Goal: Task Accomplishment & Management: Use online tool/utility

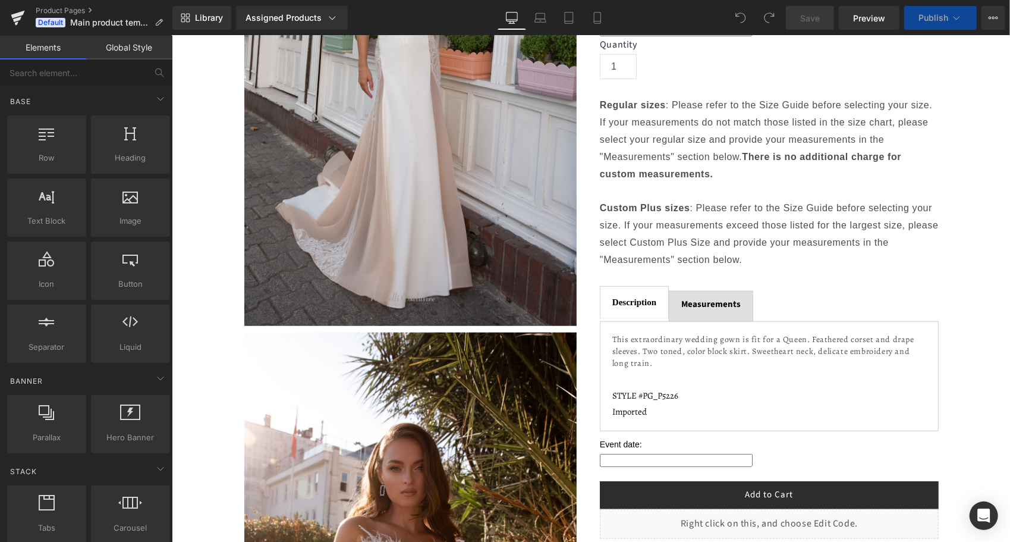
scroll to position [416, 0]
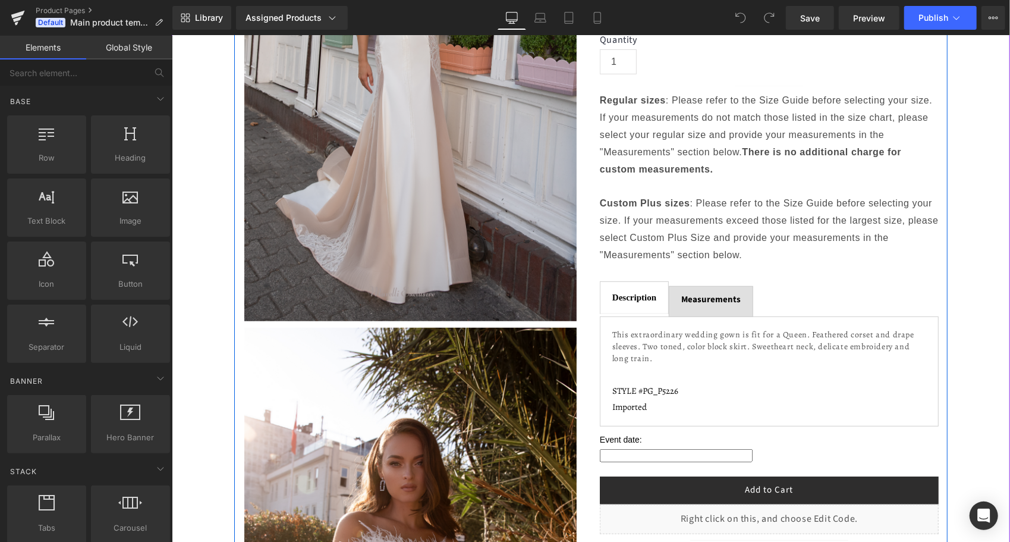
click at [171, 35] on div at bounding box center [171, 35] width 0 height 0
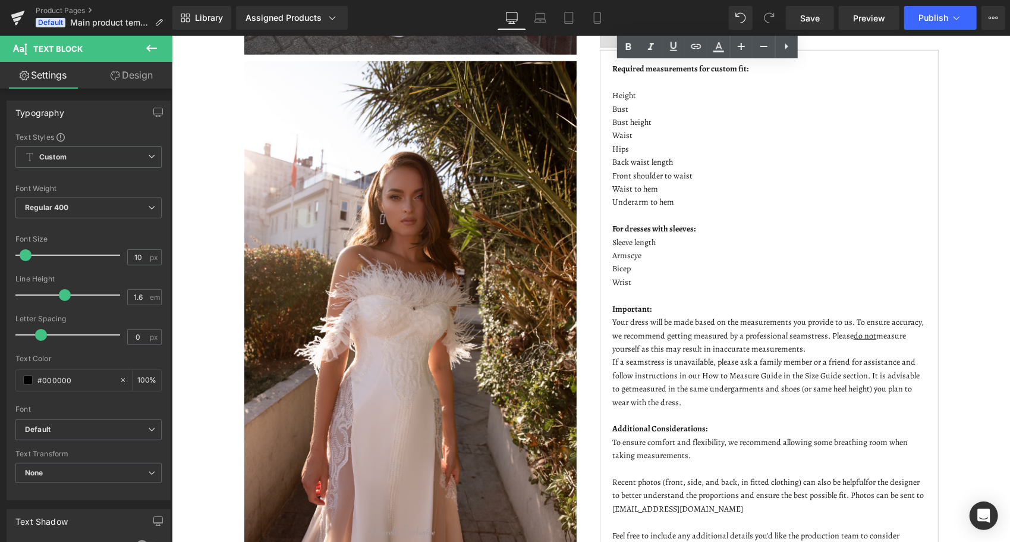
scroll to position [714, 0]
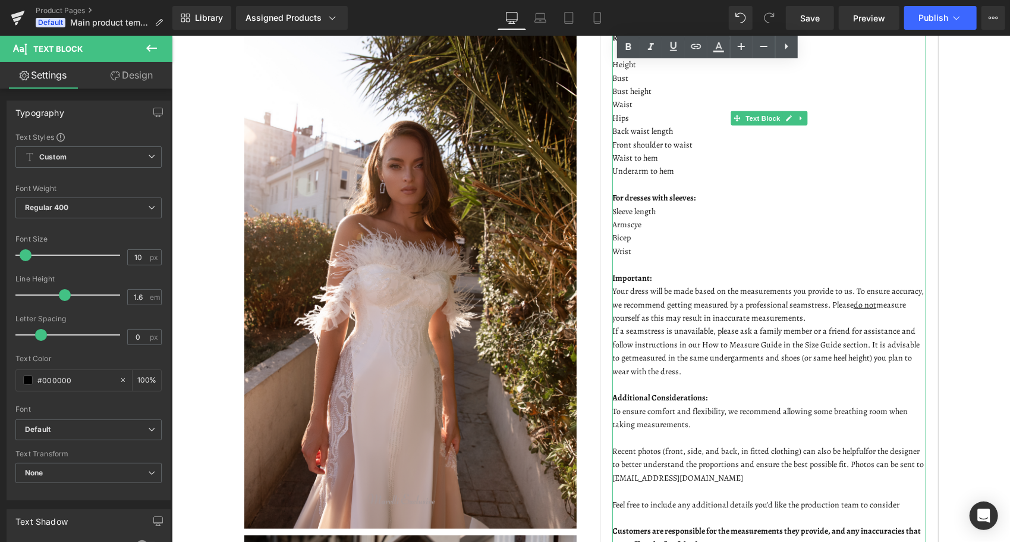
click at [612, 257] on div at bounding box center [613, 304] width 3 height 546
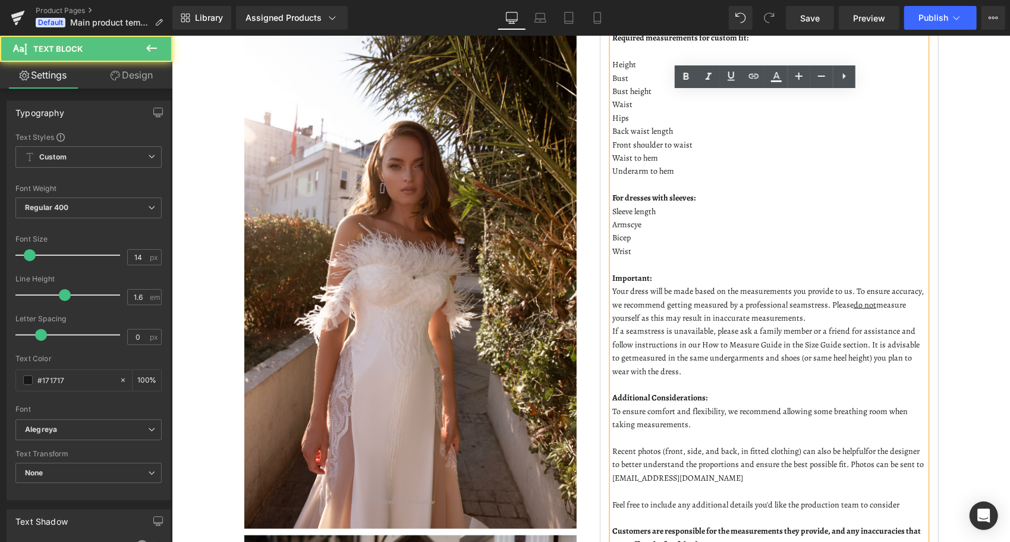
drag, startPoint x: 612, startPoint y: 258, endPoint x: 618, endPoint y: 252, distance: 8.8
click at [612, 324] on p "If a seamstress is unavailable, please ask a family member or a friend for assi…" at bounding box center [769, 351] width 314 height 54
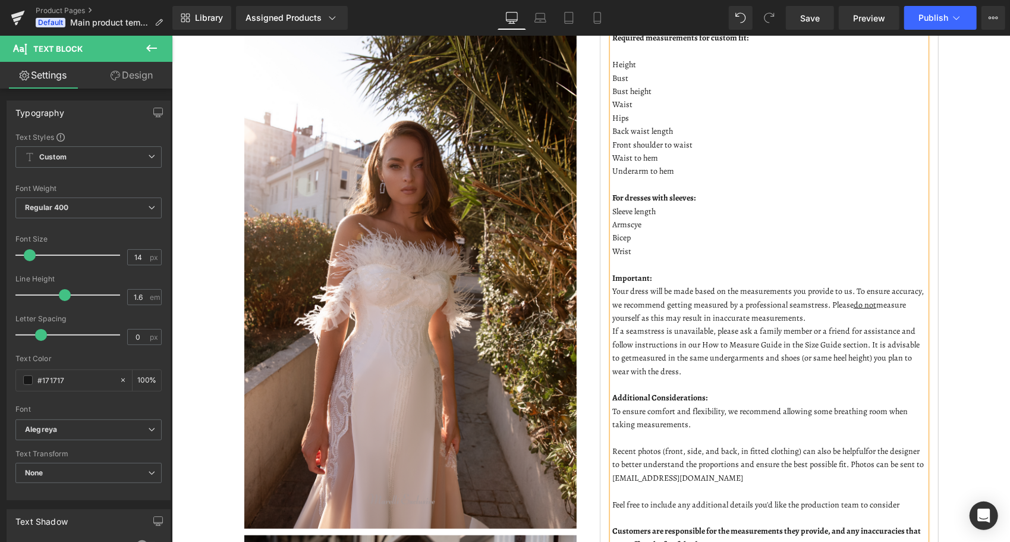
click at [612, 324] on p "If a seamstress is unavailable, please ask a family member or a friend for assi…" at bounding box center [769, 351] width 314 height 54
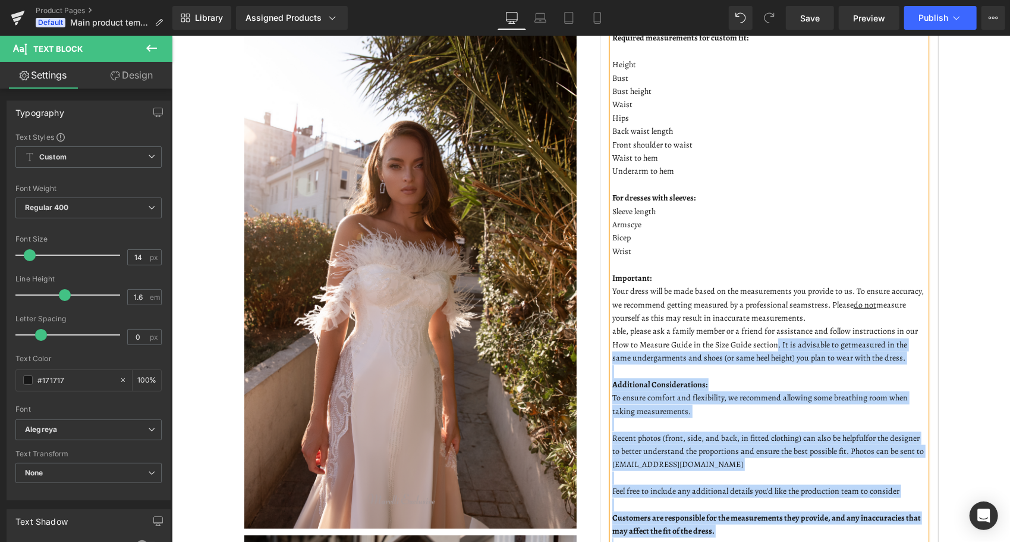
drag, startPoint x: 769, startPoint y: 272, endPoint x: 607, endPoint y: 265, distance: 163.1
click at [612, 265] on div "Required measurements for custom fit: Height Bust Bust height Waist Hips Back w…" at bounding box center [769, 297] width 314 height 533
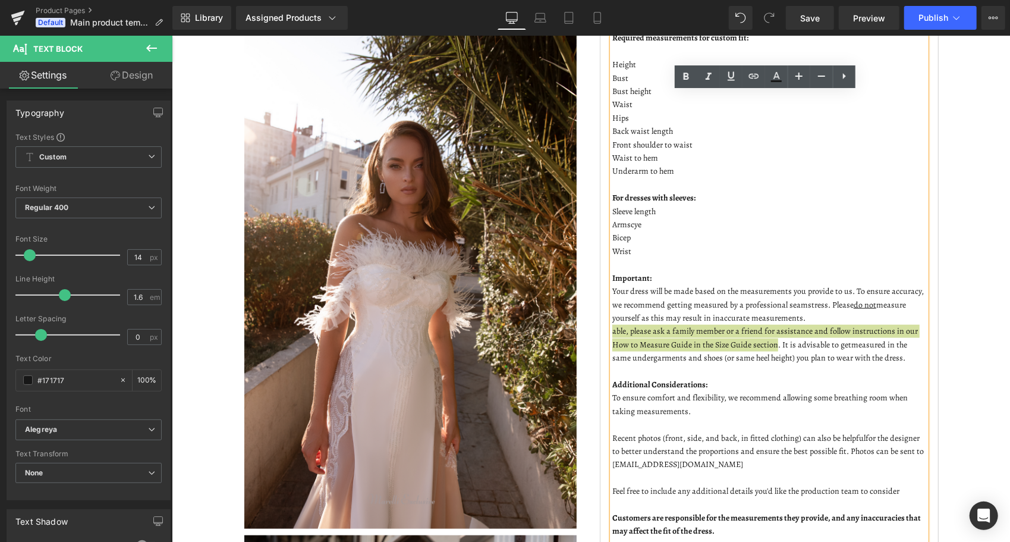
drag, startPoint x: 771, startPoint y: 272, endPoint x: 608, endPoint y: 257, distance: 163.0
click at [612, 324] on p "able, please ask a family member or a friend for assistance and follow instruct…" at bounding box center [769, 344] width 314 height 40
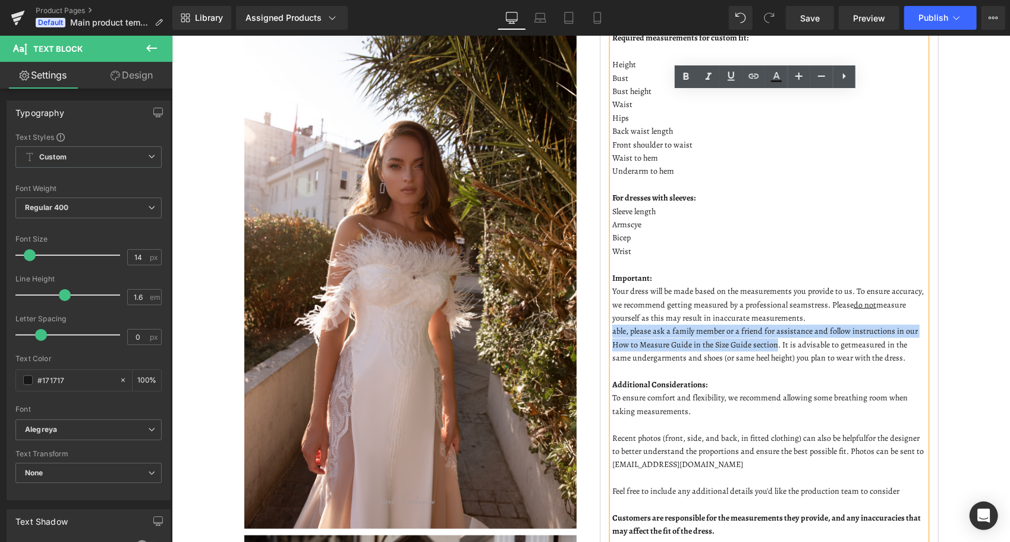
click at [754, 324] on p "able, please ask a family member or a friend for assistance and follow instruct…" at bounding box center [769, 344] width 314 height 40
click at [768, 324] on p "able, please ask a family member or a friend for assistance and follow instruct…" at bounding box center [769, 344] width 314 height 40
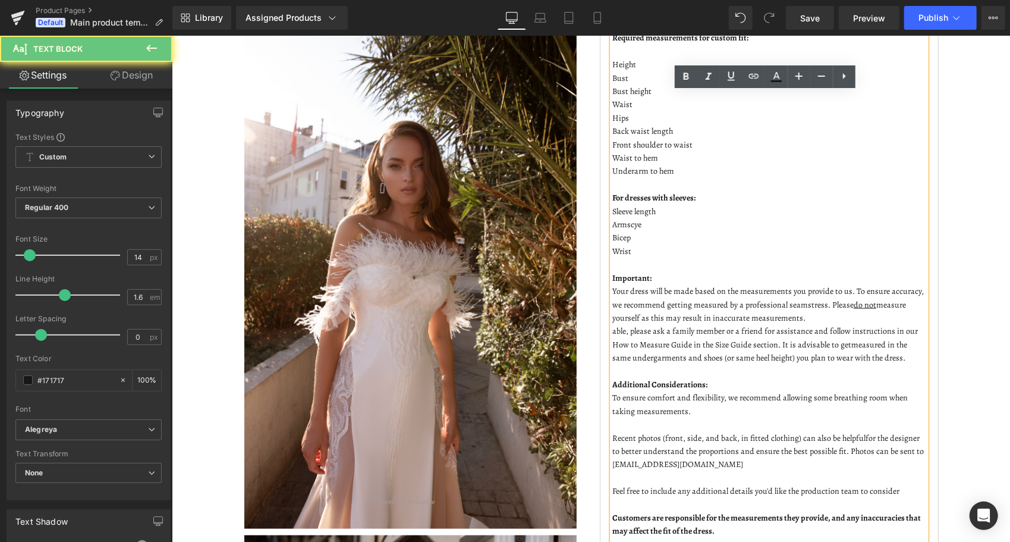
click at [771, 324] on p "able, please ask a family member or a friend for assistance and follow instruct…" at bounding box center [769, 344] width 314 height 40
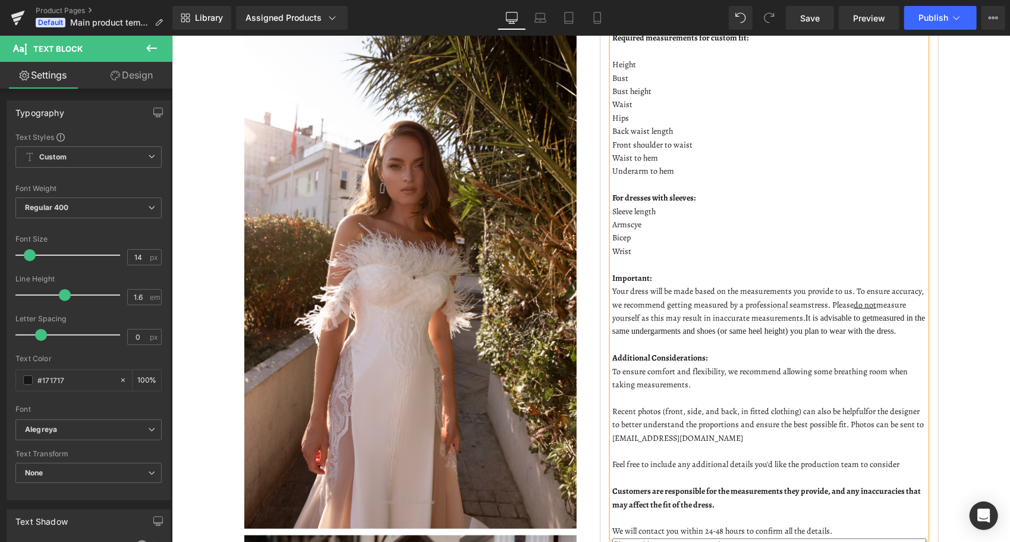
click at [675, 313] on span "measured in the same undergarments and shoes (or same heel height) you plan to …" at bounding box center [768, 324] width 313 height 22
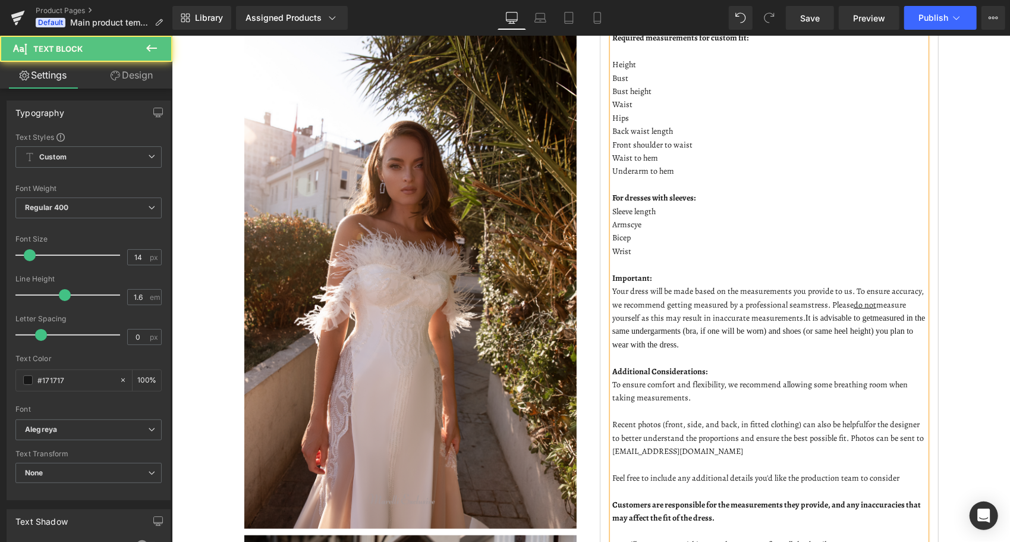
drag, startPoint x: 672, startPoint y: 267, endPoint x: 588, endPoint y: 215, distance: 98.8
click at [590, 217] on div "5226 by [PERSON_NAME] [PERSON_NAME] (P) Title Separator $0 $930.00 (P) Price Se…" at bounding box center [768, 143] width 357 height 1259
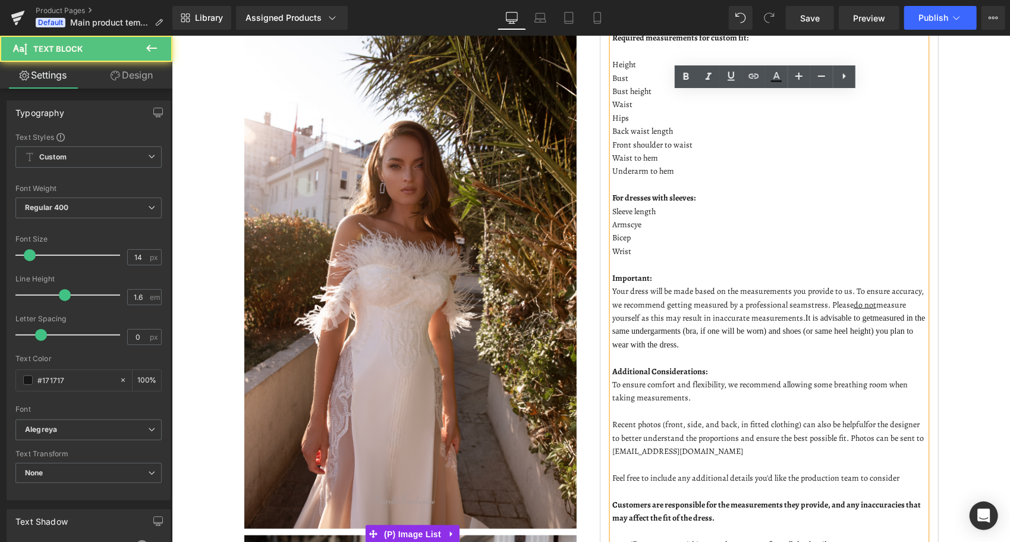
copy p "Your dress will be made based on the measurements you provide to us. To ensure …"
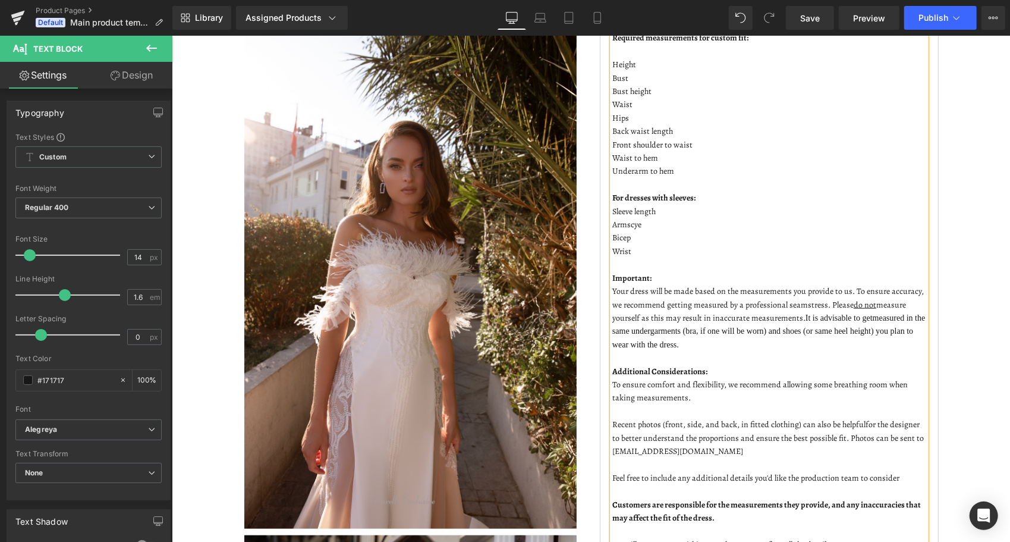
click at [691, 284] on p "Your dress will be made based on the measurements you provide to us. To ensure …" at bounding box center [769, 317] width 314 height 67
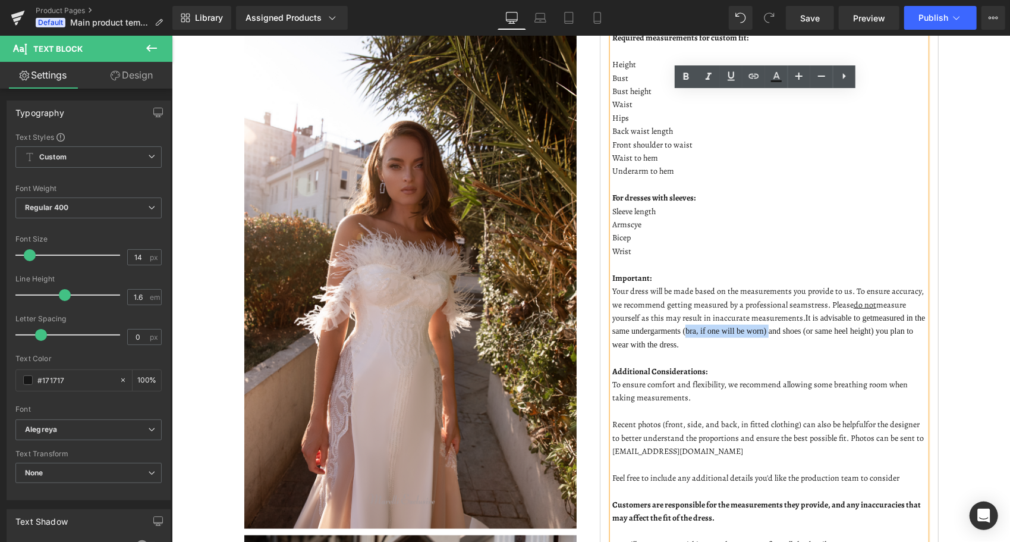
drag, startPoint x: 677, startPoint y: 259, endPoint x: 760, endPoint y: 258, distance: 82.7
click at [760, 313] on span "measured in the same undergarments (bra, if one will be worn) and shoes (or sam…" at bounding box center [768, 331] width 313 height 36
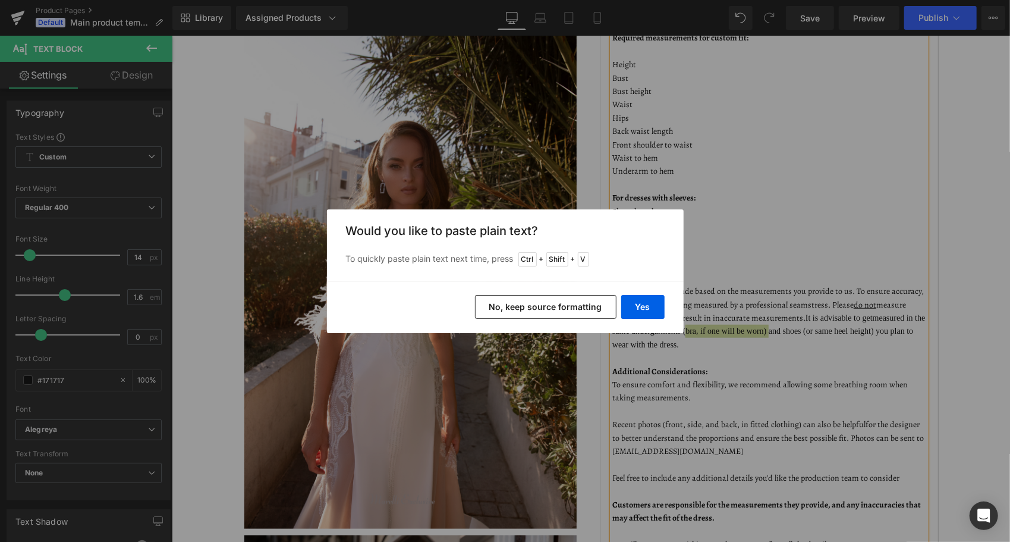
click at [559, 303] on button "No, keep source formatting" at bounding box center [546, 307] width 142 height 24
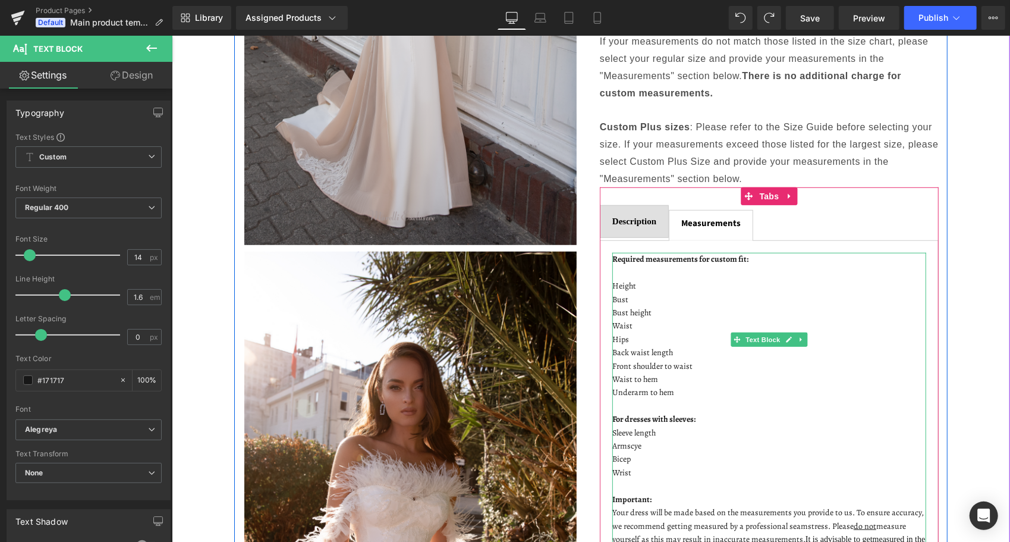
scroll to position [587, 0]
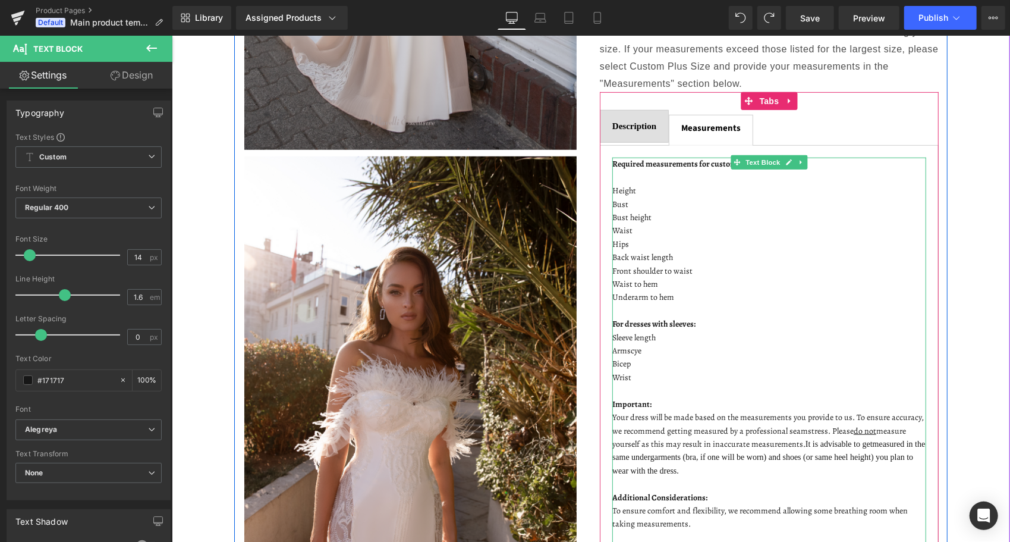
click at [678, 439] on span "measured in the same undergarments (bra, if one will be worn) and shoes (or sam…" at bounding box center [768, 457] width 313 height 36
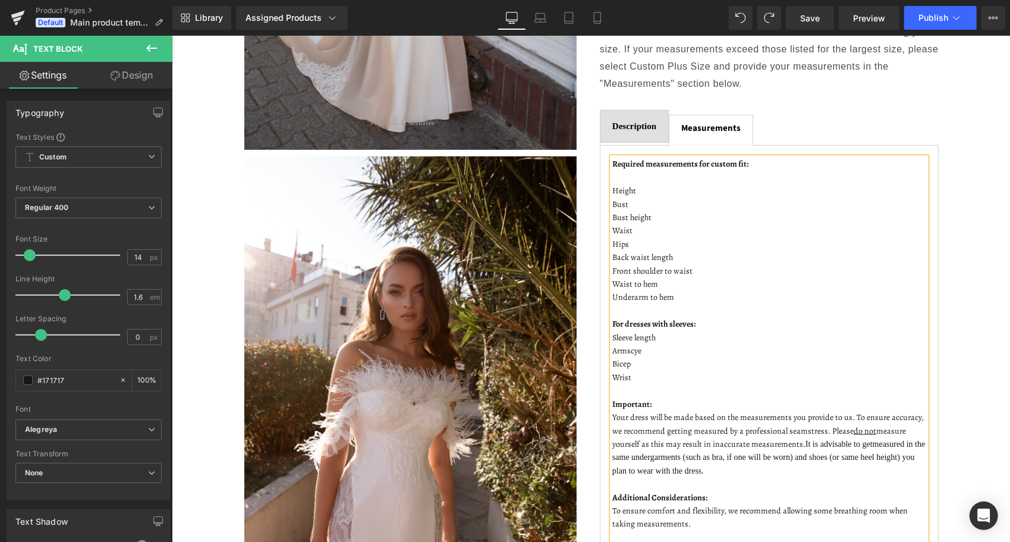
drag, startPoint x: 701, startPoint y: 399, endPoint x: 608, endPoint y: 344, distance: 108.2
click at [612, 410] on p "Your dress will be made based on the measurements you provide to us. To ensure …" at bounding box center [769, 443] width 314 height 67
copy p "Your dress will be made based on the measurements you provide to us. To ensure …"
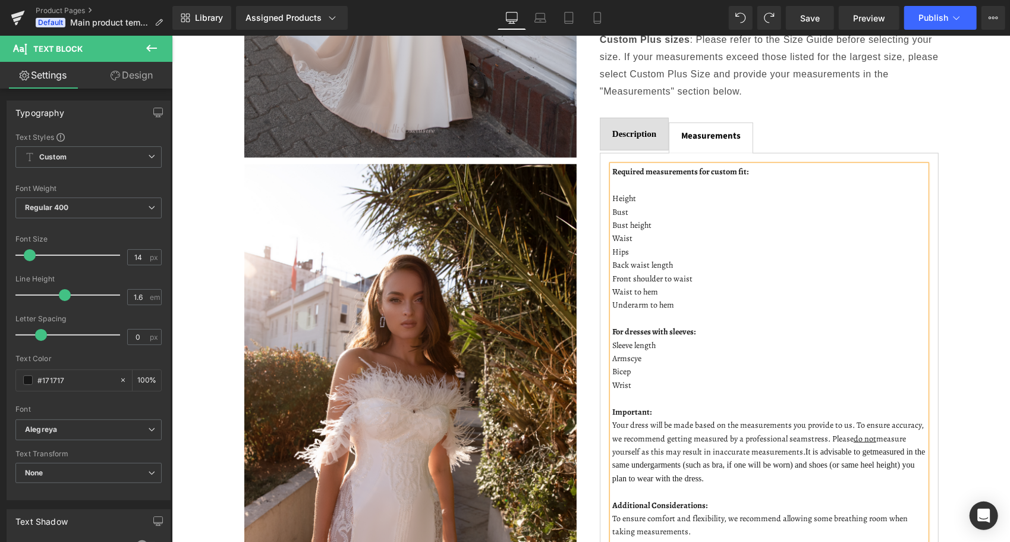
scroll to position [528, 0]
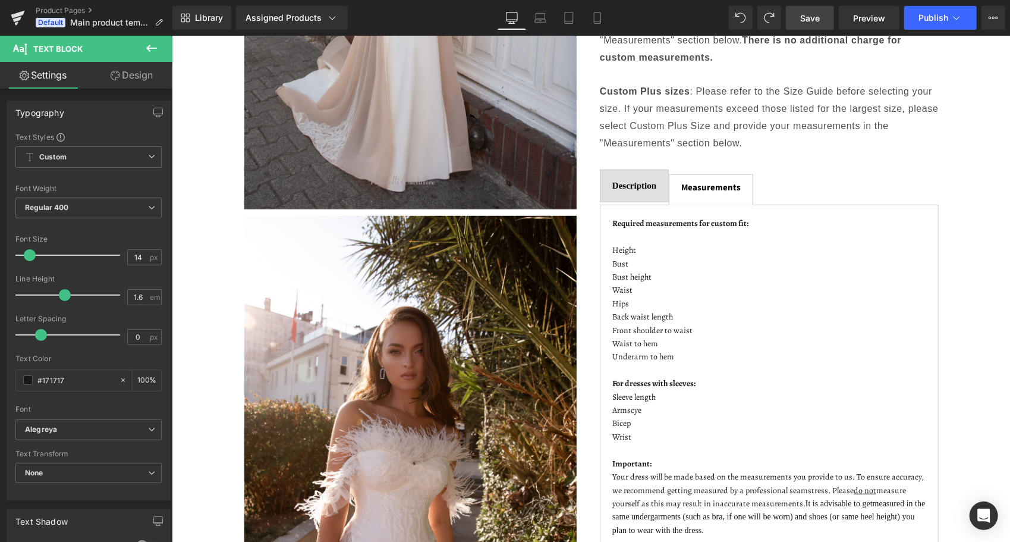
drag, startPoint x: 815, startPoint y: 10, endPoint x: 469, endPoint y: 334, distance: 474.5
click at [815, 10] on link "Save" at bounding box center [810, 18] width 48 height 24
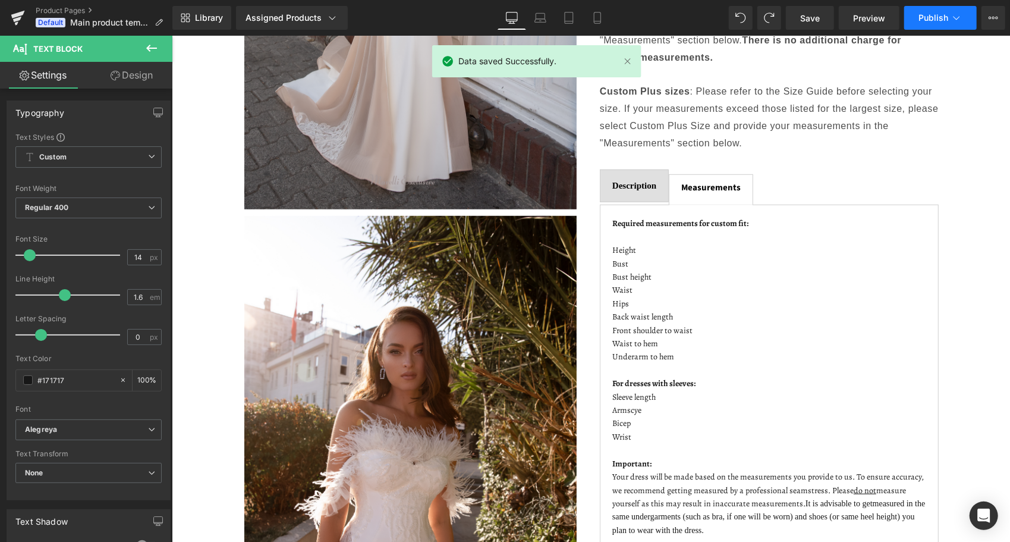
click at [934, 20] on span "Publish" at bounding box center [934, 18] width 30 height 10
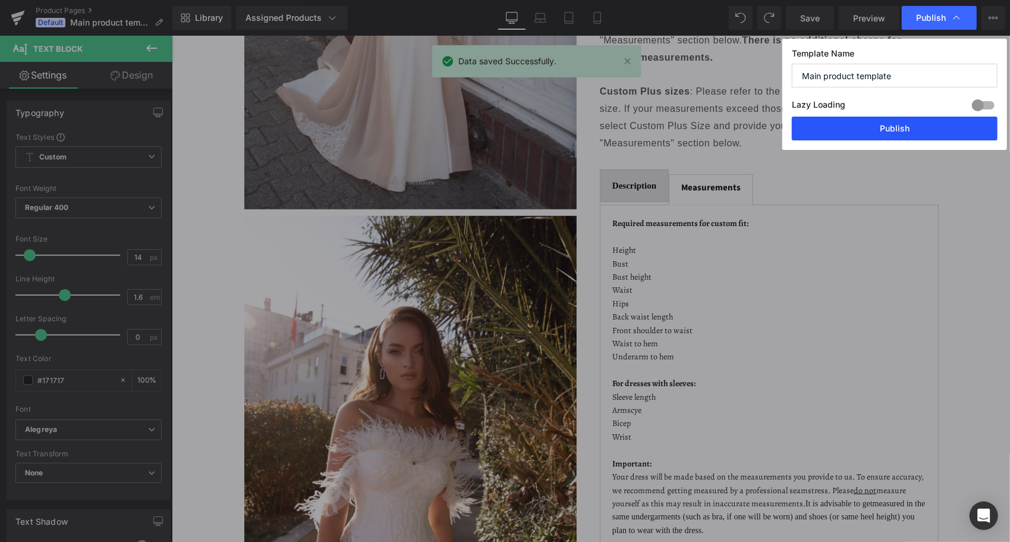
click at [905, 125] on button "Publish" at bounding box center [895, 129] width 206 height 24
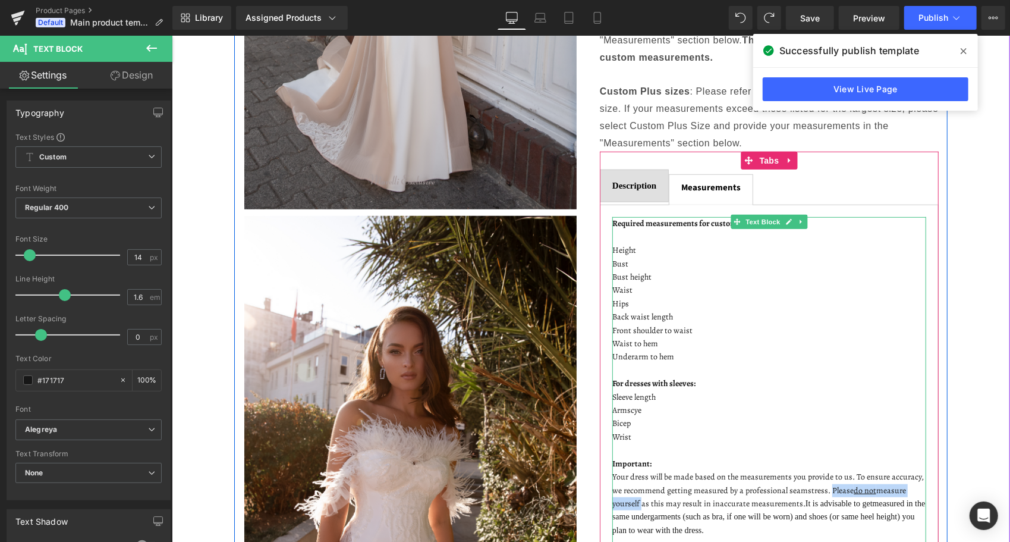
drag, startPoint x: 821, startPoint y: 418, endPoint x: 633, endPoint y: 431, distance: 188.3
click at [633, 470] on p "Your dress will be made based on the measurements you provide to us. To ensure …" at bounding box center [769, 503] width 314 height 67
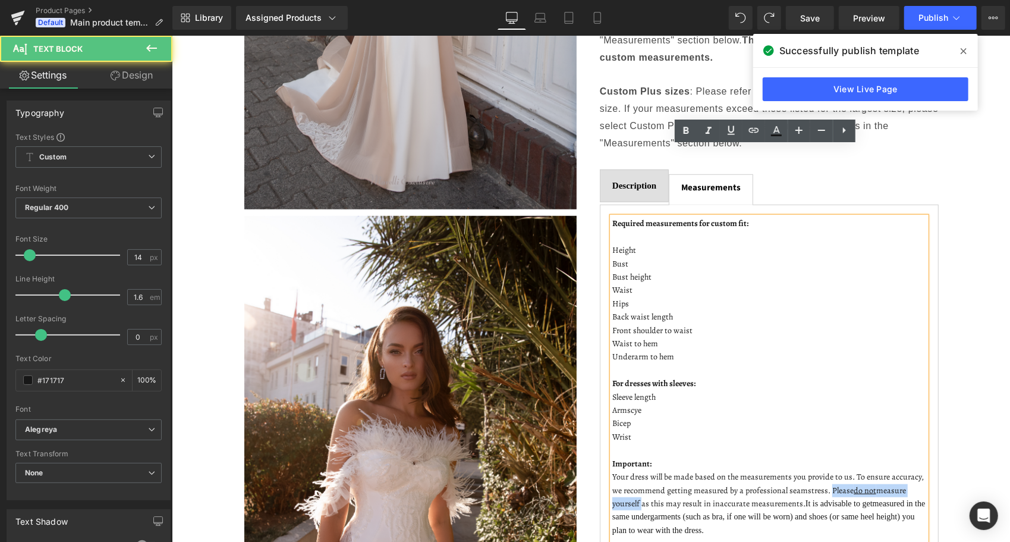
click at [853, 484] on u "do not" at bounding box center [864, 489] width 23 height 11
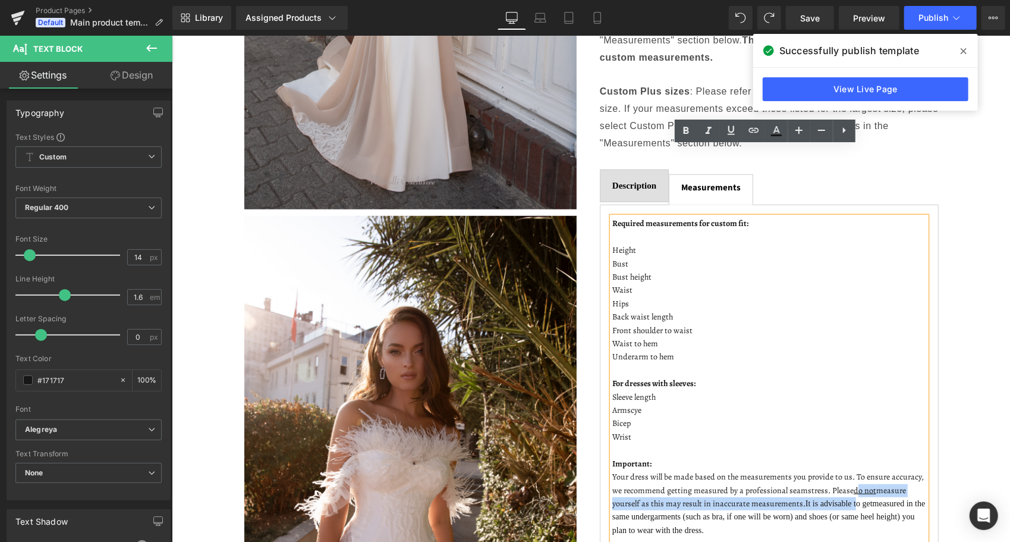
drag, startPoint x: 847, startPoint y: 417, endPoint x: 845, endPoint y: 427, distance: 10.4
click at [845, 470] on p "Your dress will be made based on the measurements you provide to us. To ensure …" at bounding box center [769, 503] width 314 height 67
drag, startPoint x: 844, startPoint y: 418, endPoint x: 632, endPoint y: 404, distance: 212.8
click at [632, 470] on p "Your dress will be made based on the measurements you provide to us. To ensure …" at bounding box center [769, 503] width 314 height 67
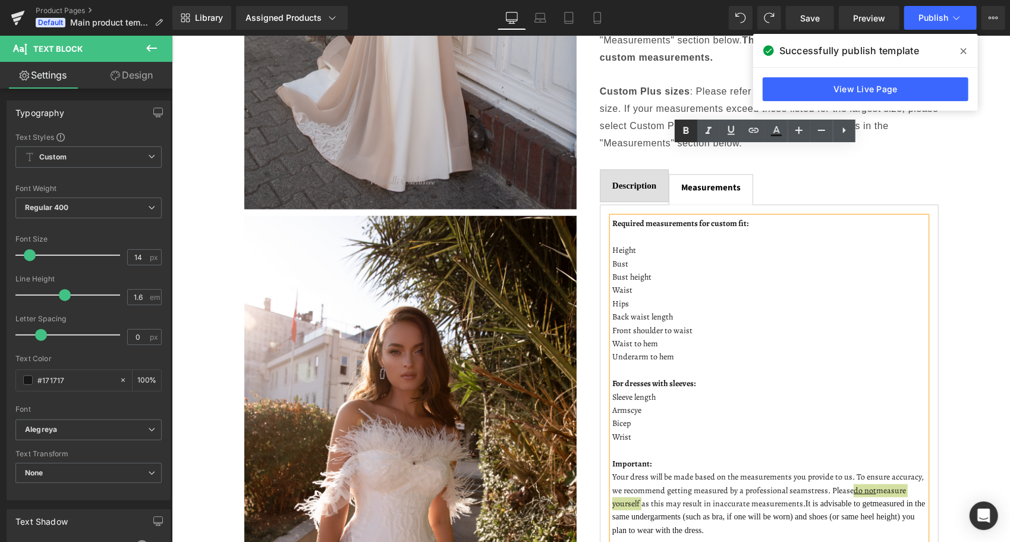
click at [685, 126] on icon at bounding box center [686, 131] width 14 height 14
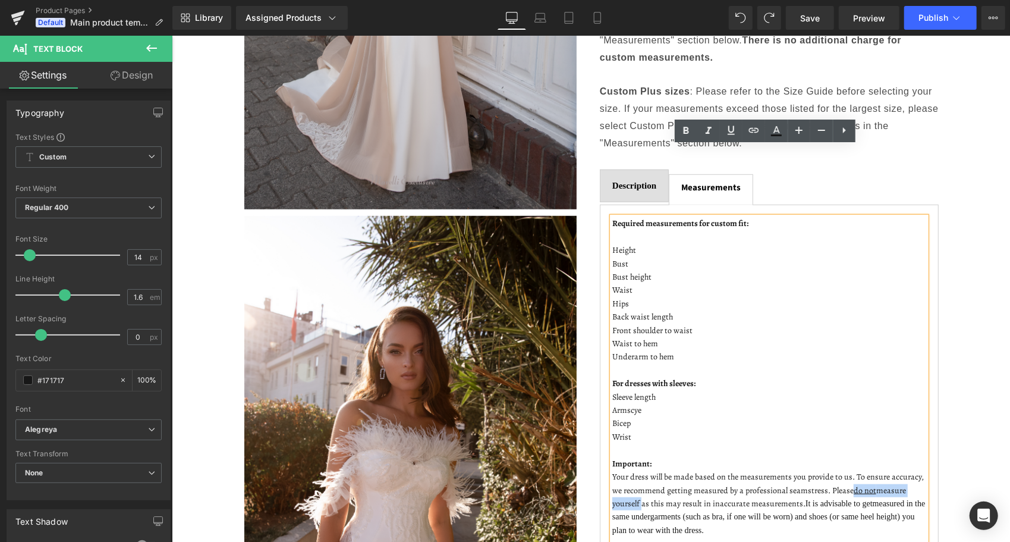
drag, startPoint x: 846, startPoint y: 418, endPoint x: 634, endPoint y: 429, distance: 212.0
click at [634, 470] on p "Your dress will be made based on the measurements you provide to us. To ensure …" at bounding box center [769, 503] width 314 height 67
click at [687, 130] on icon at bounding box center [685, 130] width 5 height 7
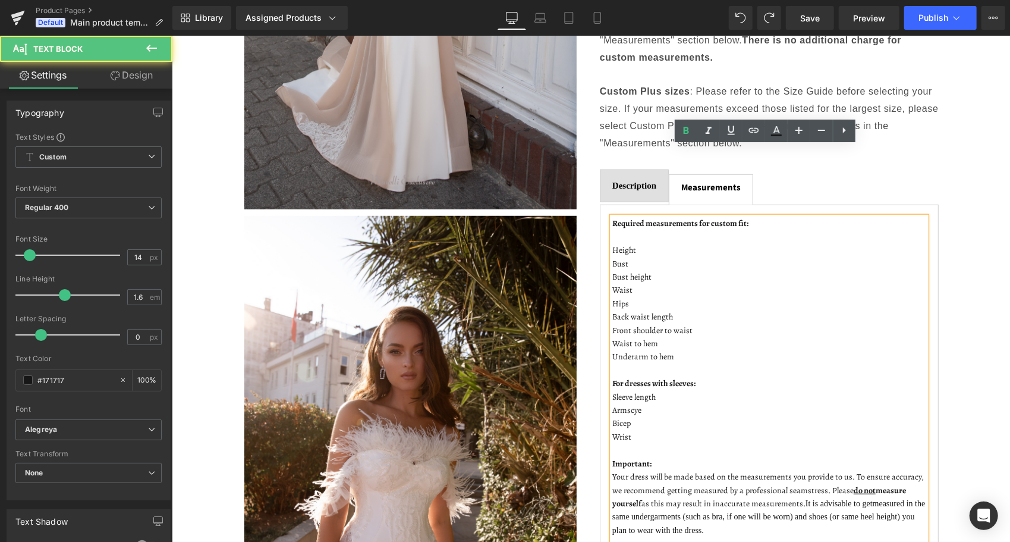
click at [739, 403] on p "Armscye" at bounding box center [769, 409] width 314 height 13
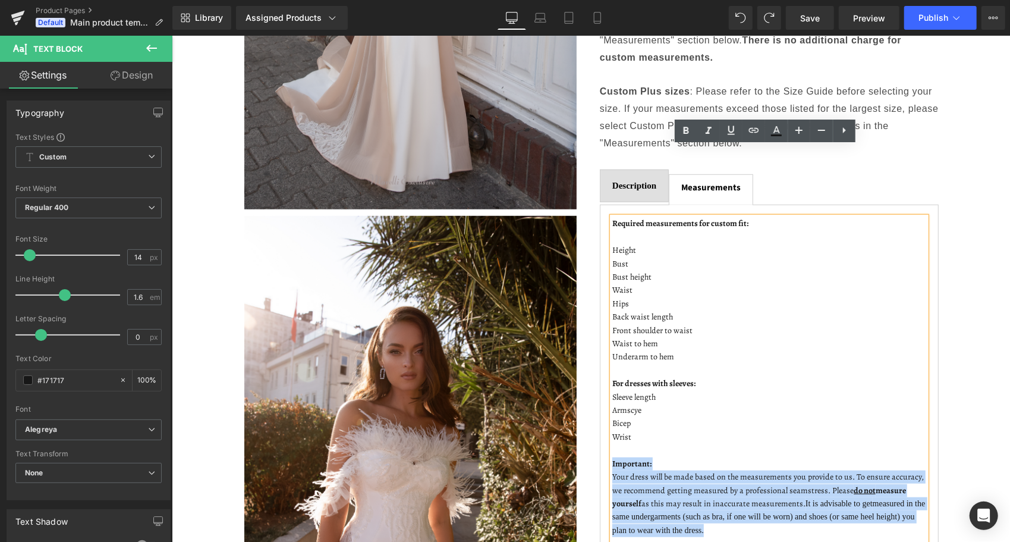
drag, startPoint x: 696, startPoint y: 457, endPoint x: 607, endPoint y: 388, distance: 113.6
click at [612, 388] on div "Required measurements for custom fit: Height Bust Bust height Waist Hips Back w…" at bounding box center [769, 476] width 314 height 520
copy div "Important: Your dress will be made based on the measurements you provide to us.…"
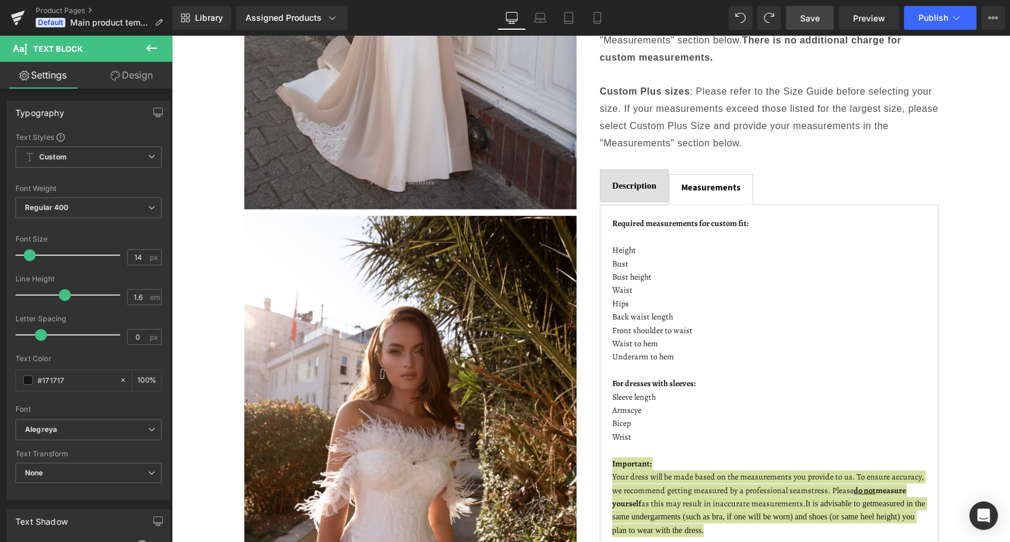
click at [818, 24] on link "Save" at bounding box center [810, 18] width 48 height 24
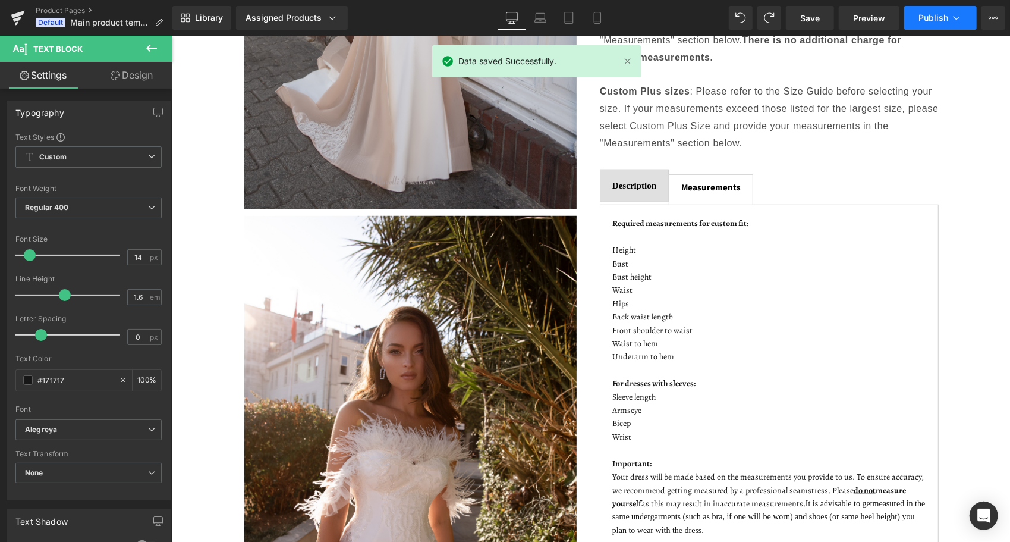
click at [934, 12] on button "Publish" at bounding box center [940, 18] width 73 height 24
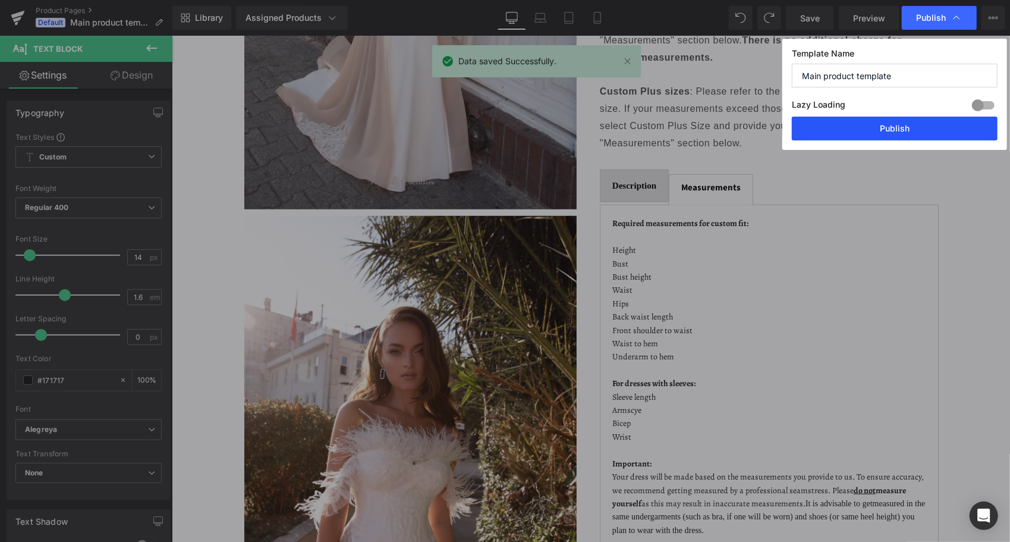
click at [857, 134] on button "Publish" at bounding box center [895, 129] width 206 height 24
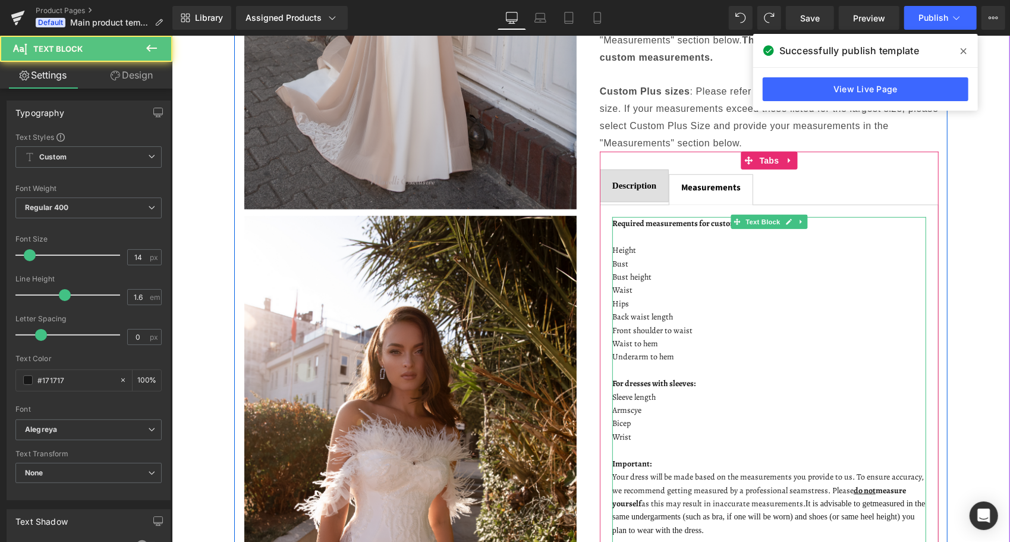
click at [853, 484] on u "do not" at bounding box center [864, 489] width 22 height 11
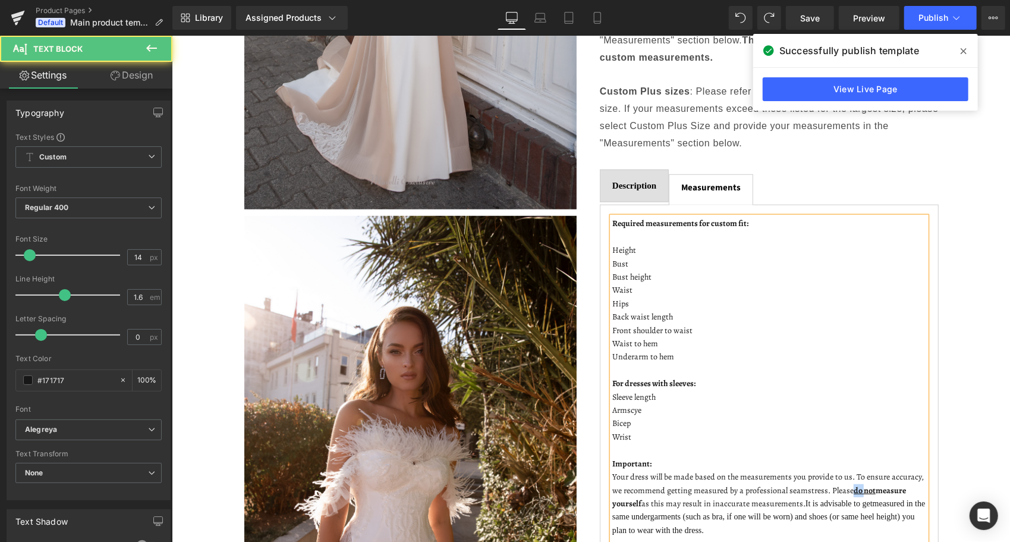
click at [853, 484] on u "do not" at bounding box center [864, 489] width 22 height 11
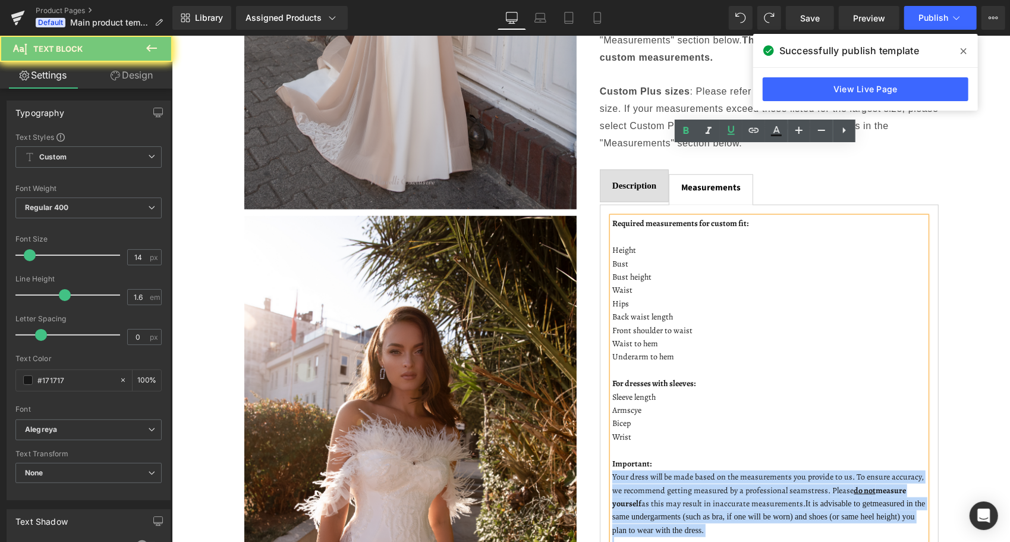
click at [853, 484] on u "do not" at bounding box center [864, 489] width 22 height 11
click at [870, 484] on strong "do not measure yourself" at bounding box center [759, 496] width 294 height 24
click at [868, 484] on strong "do not measure yourself" at bounding box center [759, 496] width 294 height 24
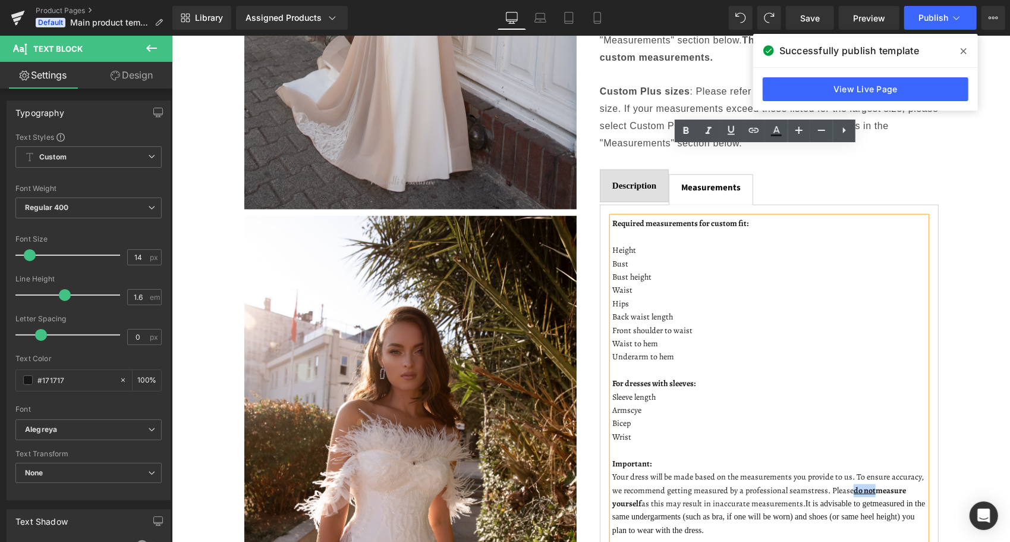
drag, startPoint x: 867, startPoint y: 419, endPoint x: 846, endPoint y: 417, distance: 21.5
click at [846, 484] on strong "do not measure yourself" at bounding box center [759, 496] width 294 height 24
click at [733, 134] on icon at bounding box center [731, 129] width 7 height 9
click at [809, 457] on p "Important:" at bounding box center [769, 463] width 314 height 13
click at [819, 17] on span "Save" at bounding box center [810, 18] width 20 height 12
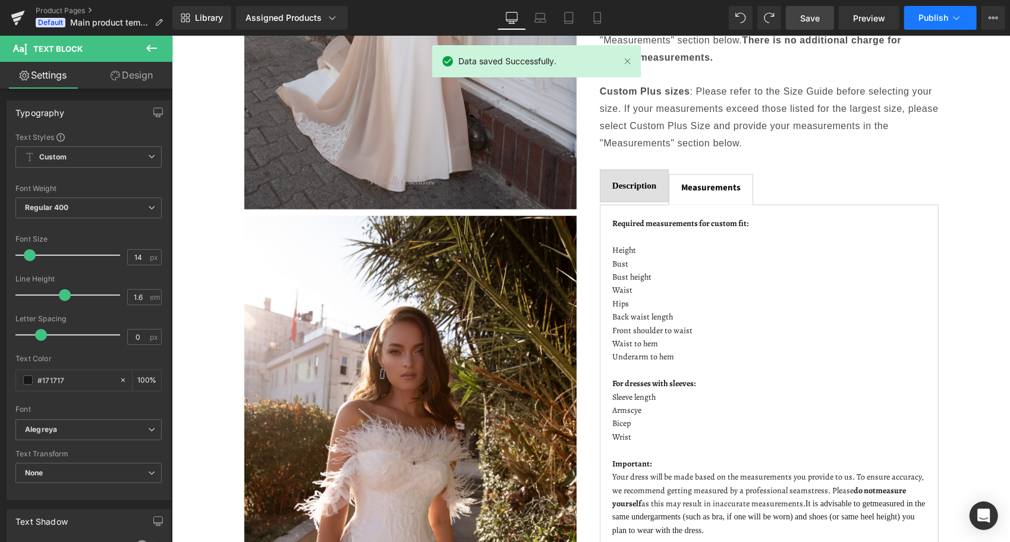
click at [926, 14] on span "Publish" at bounding box center [934, 18] width 30 height 10
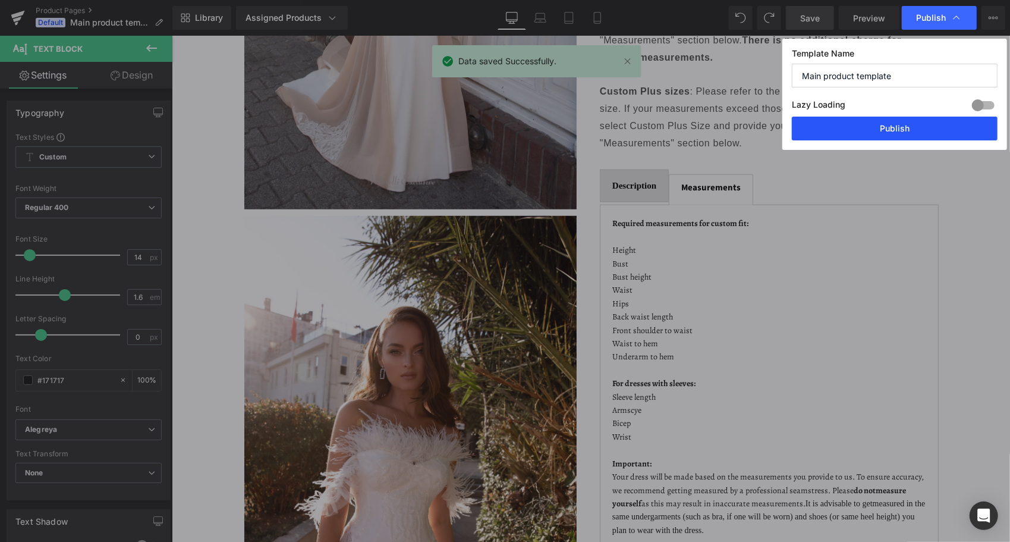
drag, startPoint x: 905, startPoint y: 118, endPoint x: 551, endPoint y: 406, distance: 456.1
click at [905, 118] on button "Publish" at bounding box center [895, 129] width 206 height 24
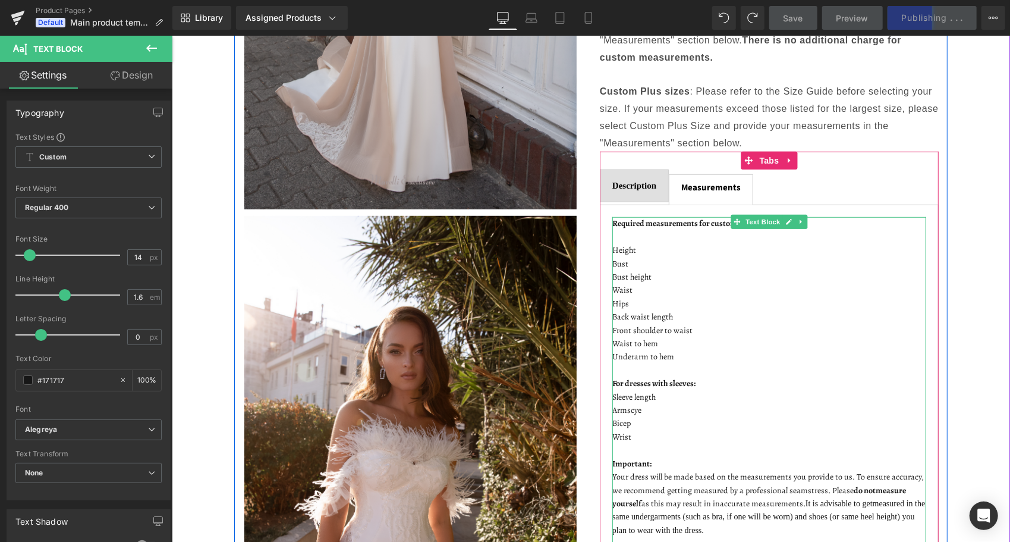
drag, startPoint x: 703, startPoint y: 460, endPoint x: 612, endPoint y: 393, distance: 113.2
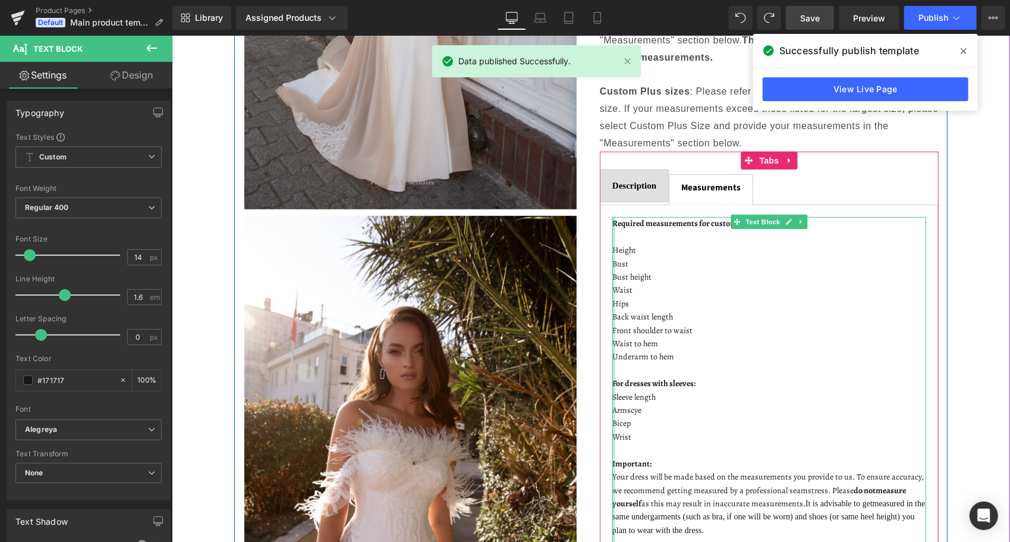
drag, startPoint x: 701, startPoint y: 460, endPoint x: 607, endPoint y: 390, distance: 116.9
click at [612, 390] on div "Required measurements for custom fit: Height Bust Bust height Waist Hips Back w…" at bounding box center [769, 476] width 314 height 520
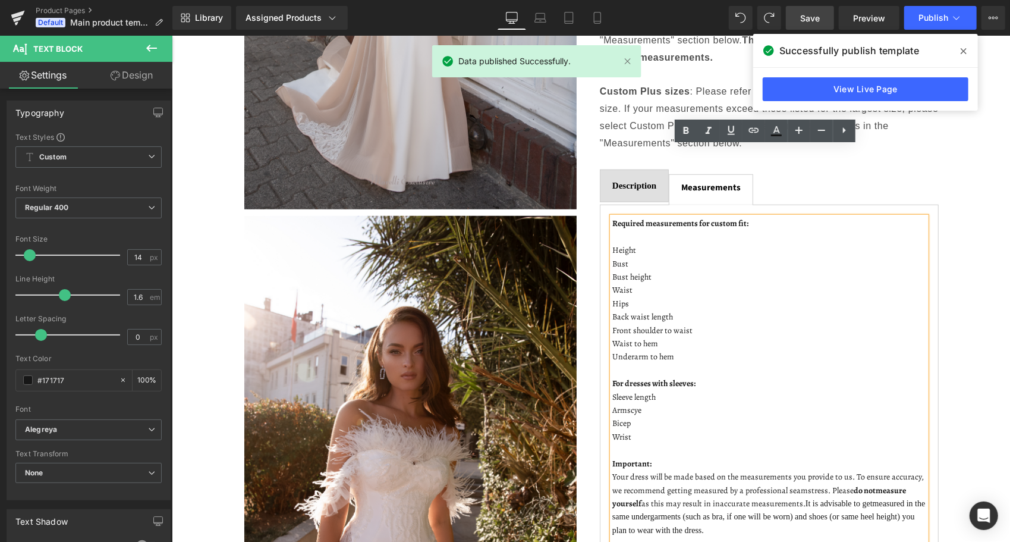
copy div "Important: Your dress will be made based on the measurements you provide to us.…"
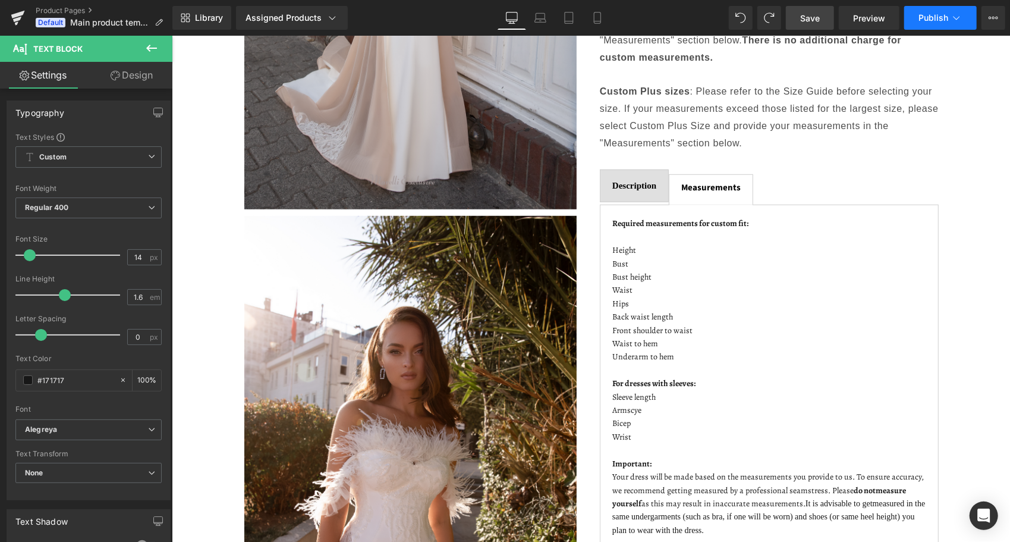
click at [932, 21] on span "Publish" at bounding box center [934, 18] width 30 height 10
click at [74, 12] on link "Product Pages" at bounding box center [104, 11] width 137 height 10
click at [70, 8] on link "Product Pages" at bounding box center [104, 11] width 137 height 10
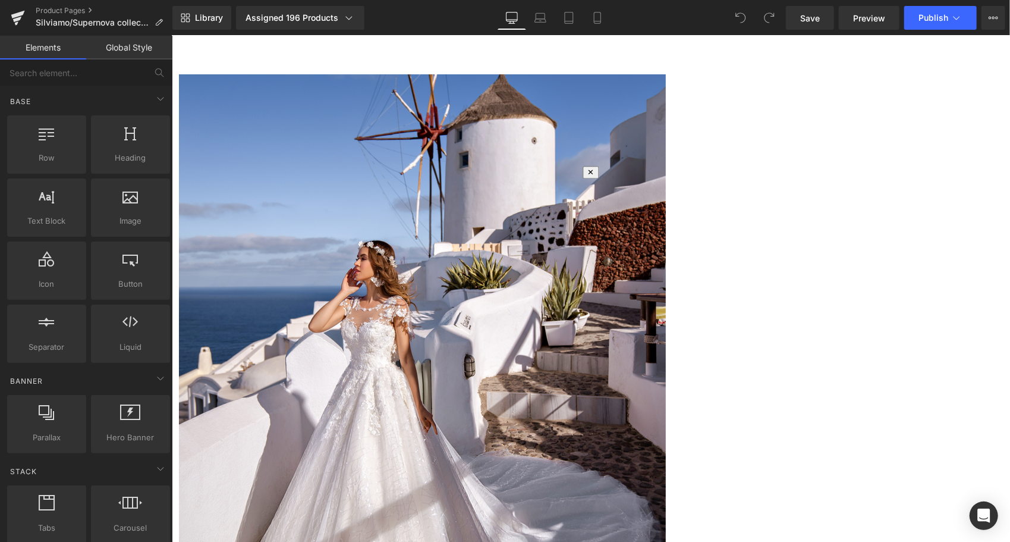
scroll to position [238, 0]
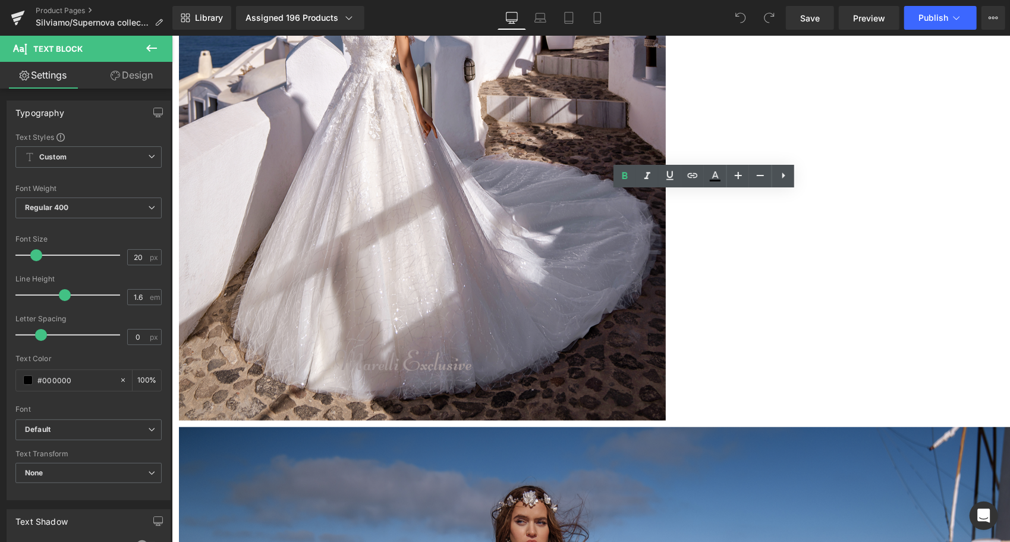
scroll to position [595, 0]
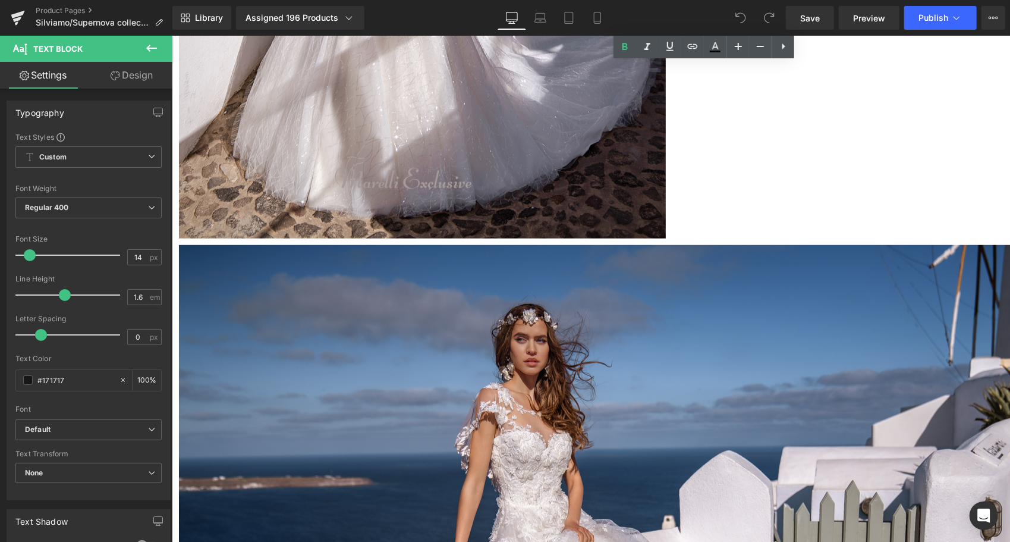
drag, startPoint x: 750, startPoint y: 361, endPoint x: 605, endPoint y: 281, distance: 166.3
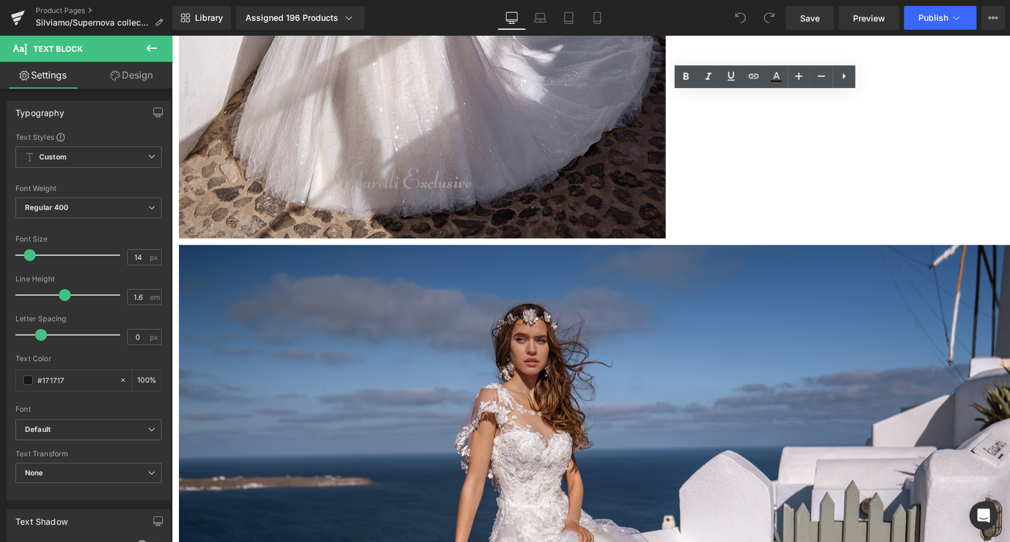
drag, startPoint x: 728, startPoint y: 344, endPoint x: 608, endPoint y: 281, distance: 135.6
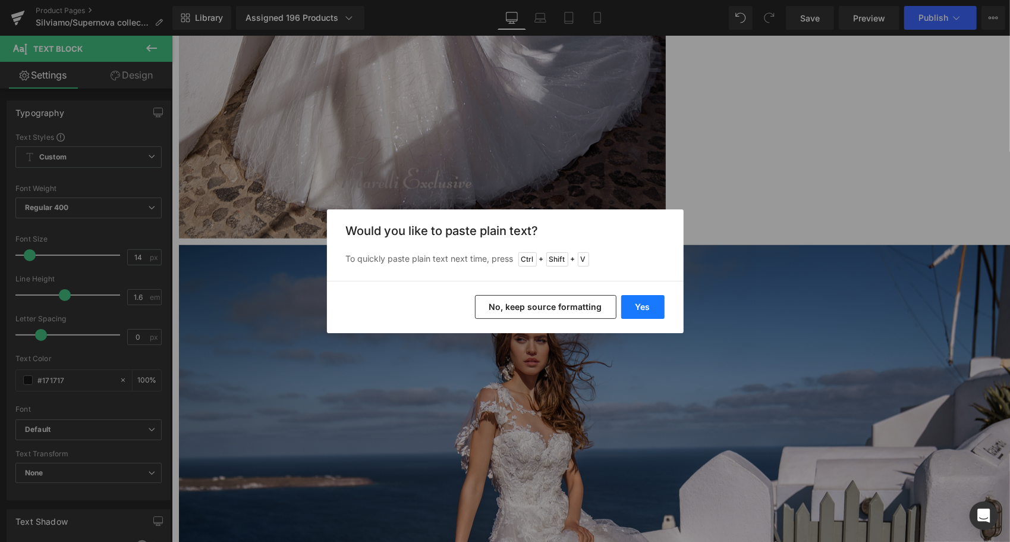
click at [629, 303] on button "Yes" at bounding box center [642, 307] width 43 height 24
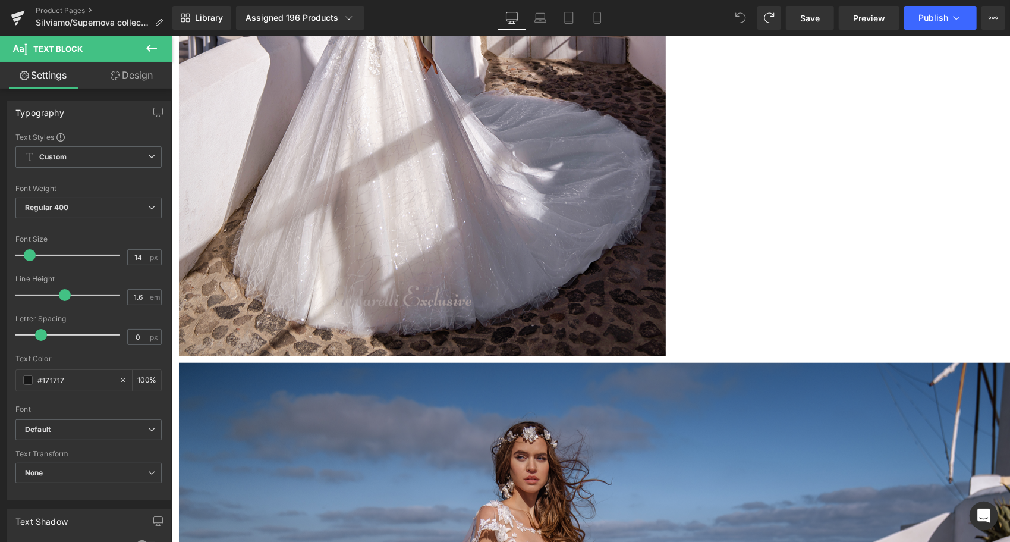
scroll to position [516, 0]
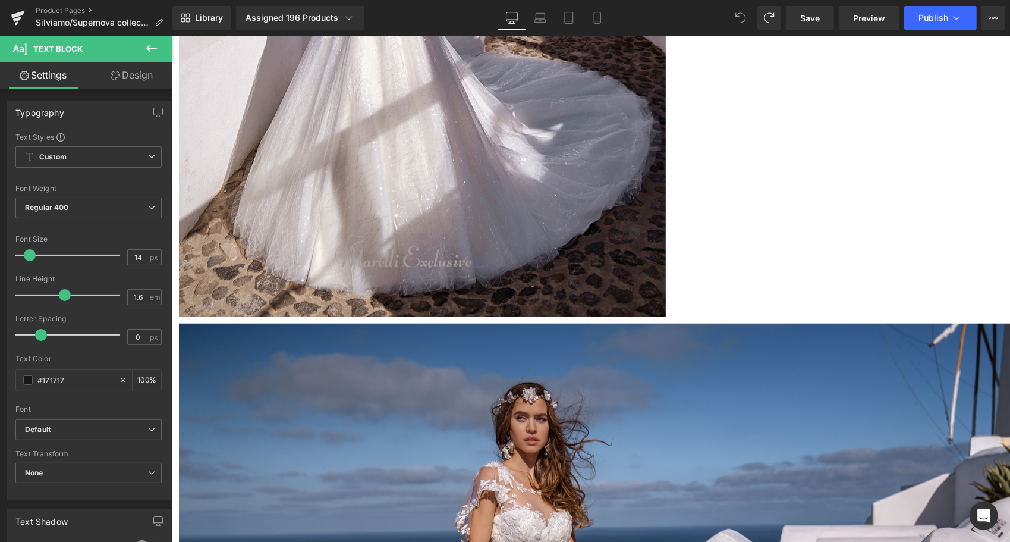
drag, startPoint x: 744, startPoint y: 438, endPoint x: 607, endPoint y: 359, distance: 158.8
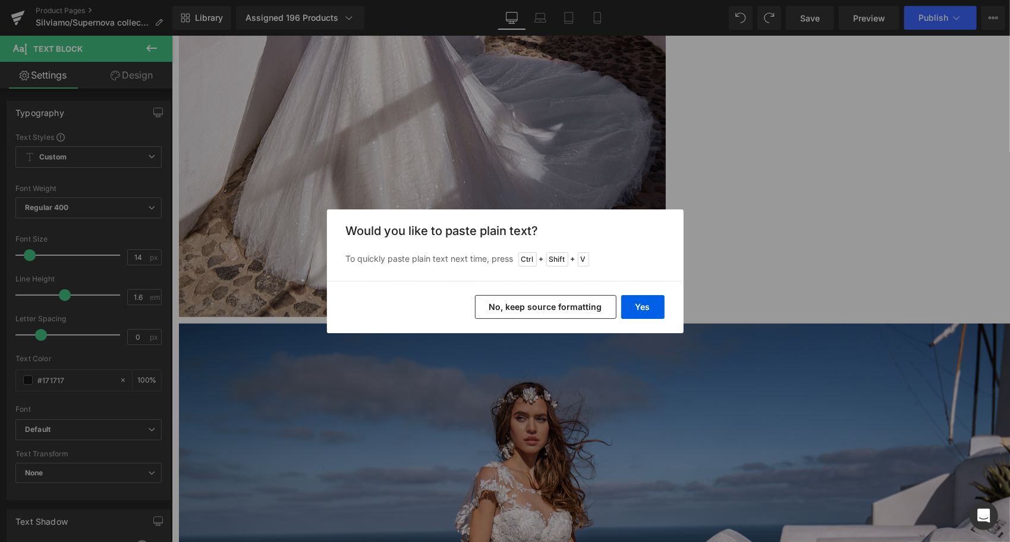
click at [574, 307] on button "No, keep source formatting" at bounding box center [546, 307] width 142 height 24
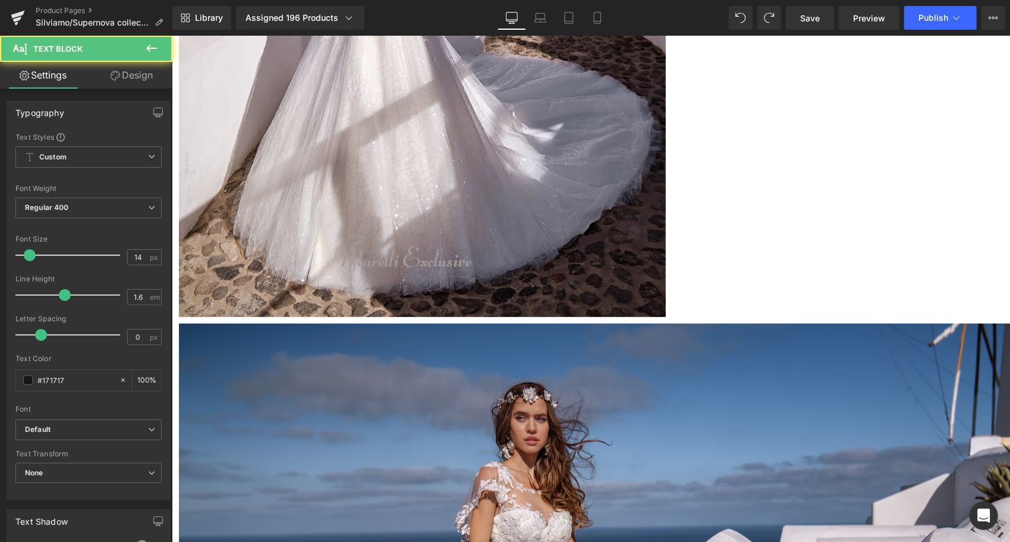
drag, startPoint x: 653, startPoint y: 350, endPoint x: 604, endPoint y: 348, distance: 49.4
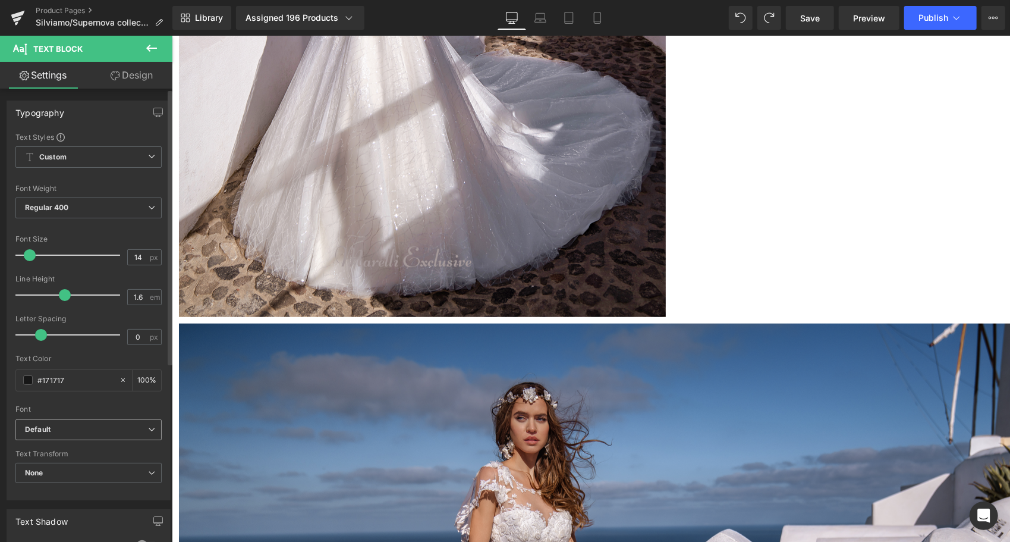
click at [115, 426] on b "Default" at bounding box center [86, 430] width 123 height 10
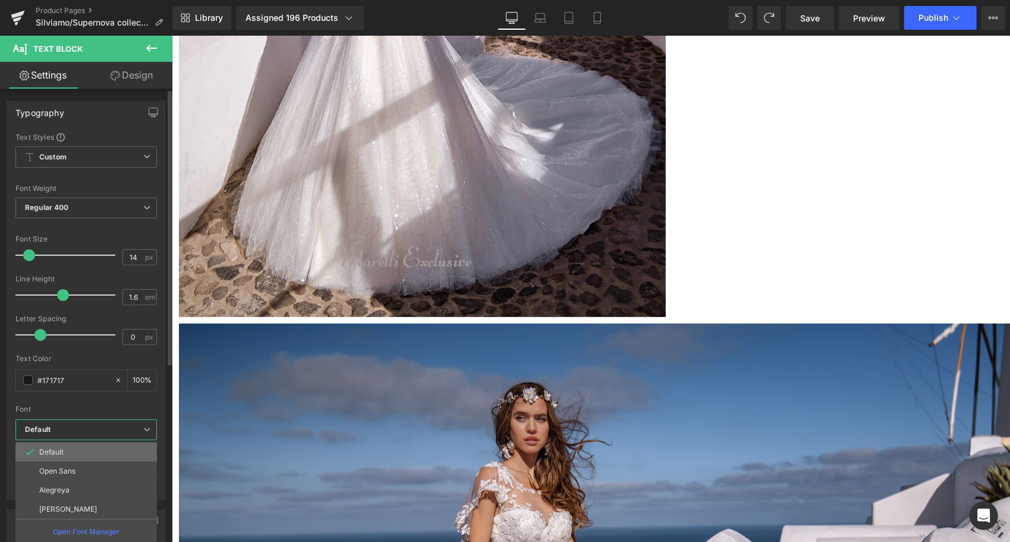
click at [82, 449] on li "Default" at bounding box center [86, 451] width 142 height 19
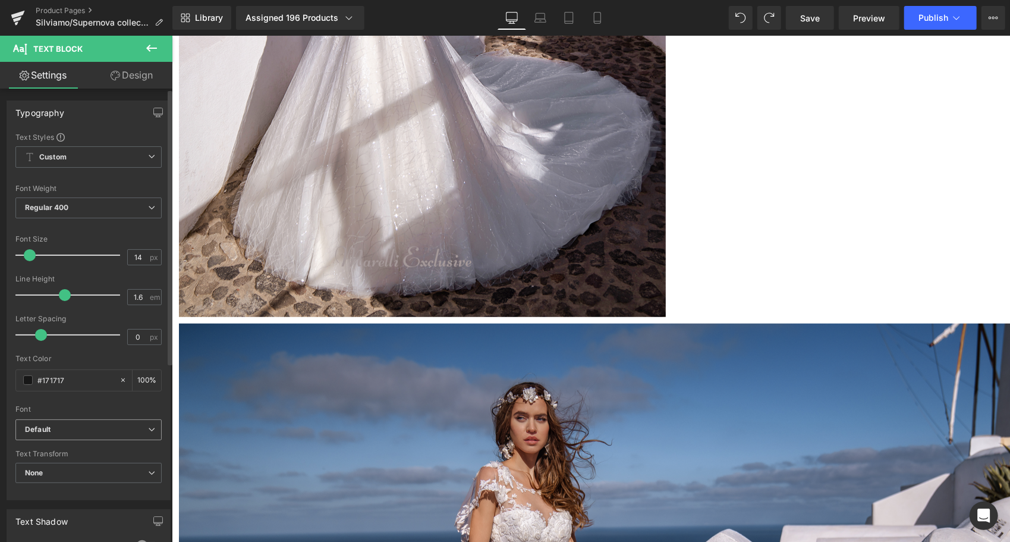
click at [95, 428] on b "Default" at bounding box center [86, 430] width 123 height 10
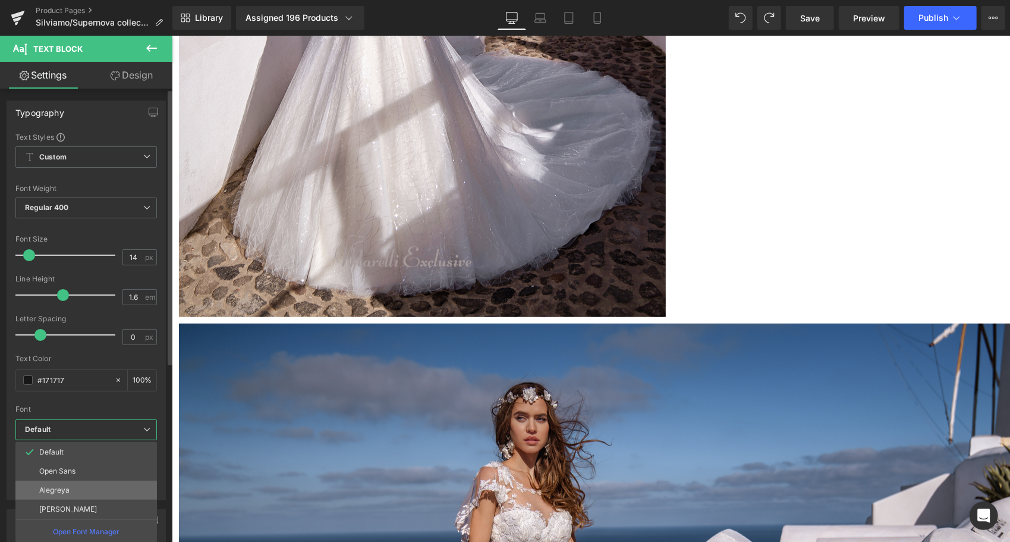
click at [65, 490] on p "Alegreya" at bounding box center [54, 490] width 30 height 8
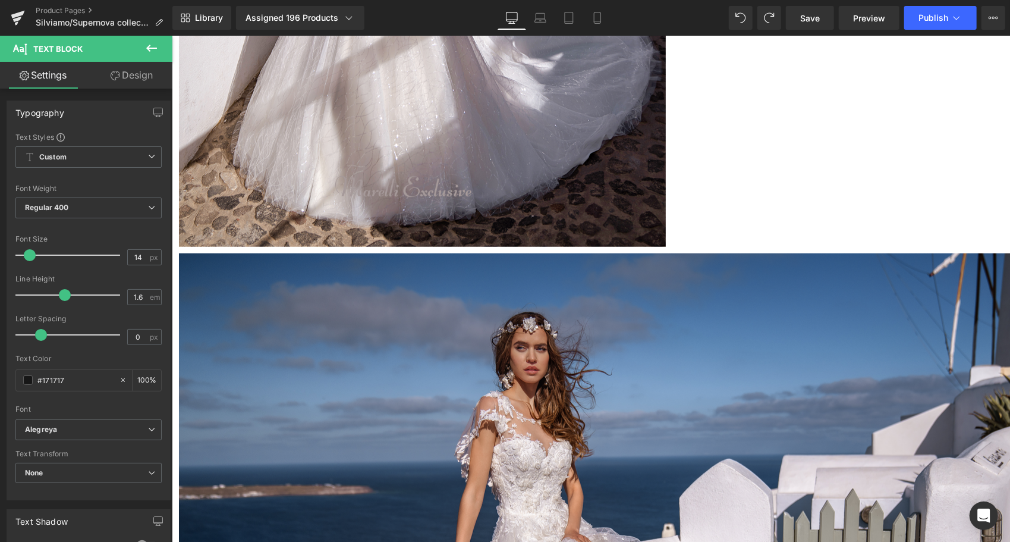
scroll to position [754, 0]
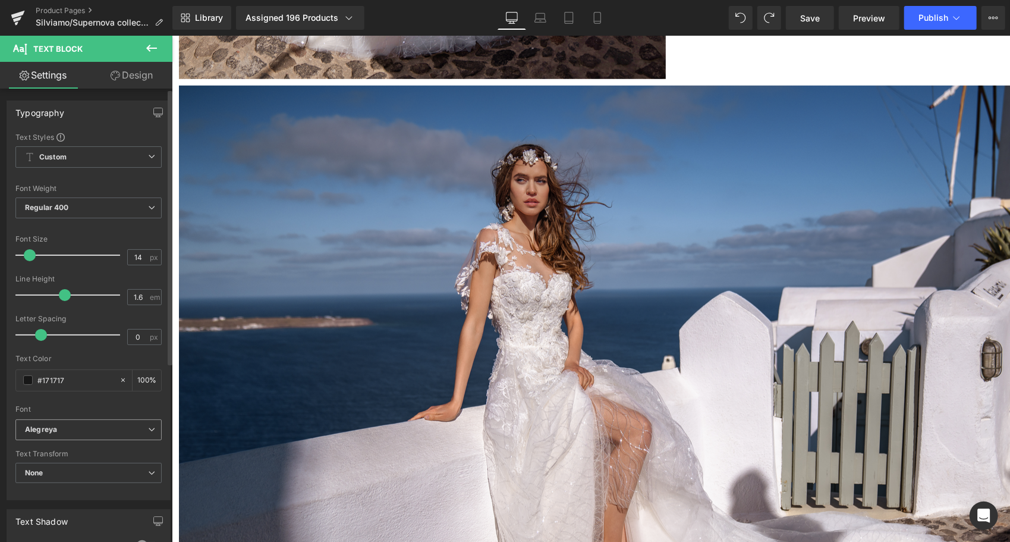
click at [147, 433] on span "Alegreya" at bounding box center [88, 429] width 146 height 21
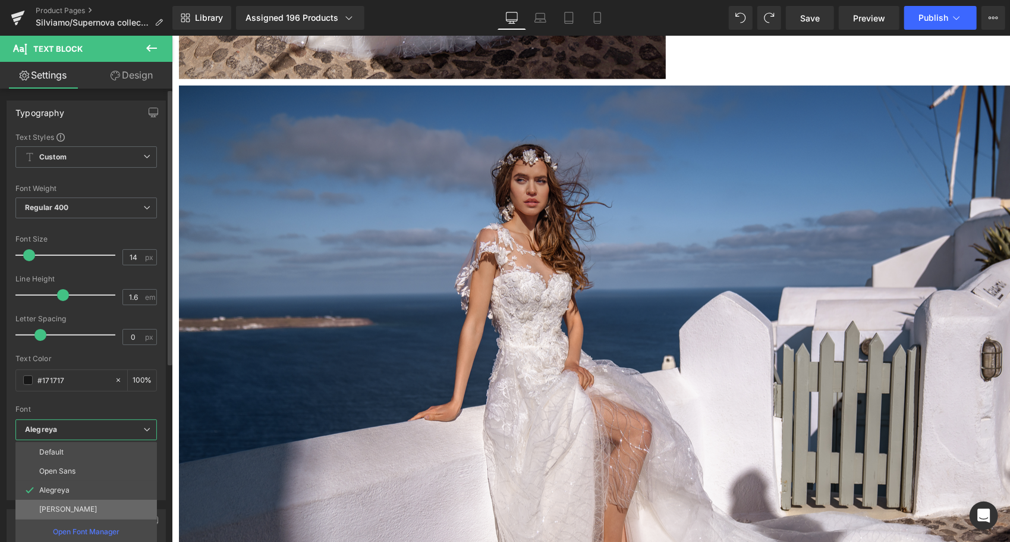
click at [70, 504] on li "[PERSON_NAME]" at bounding box center [86, 508] width 142 height 19
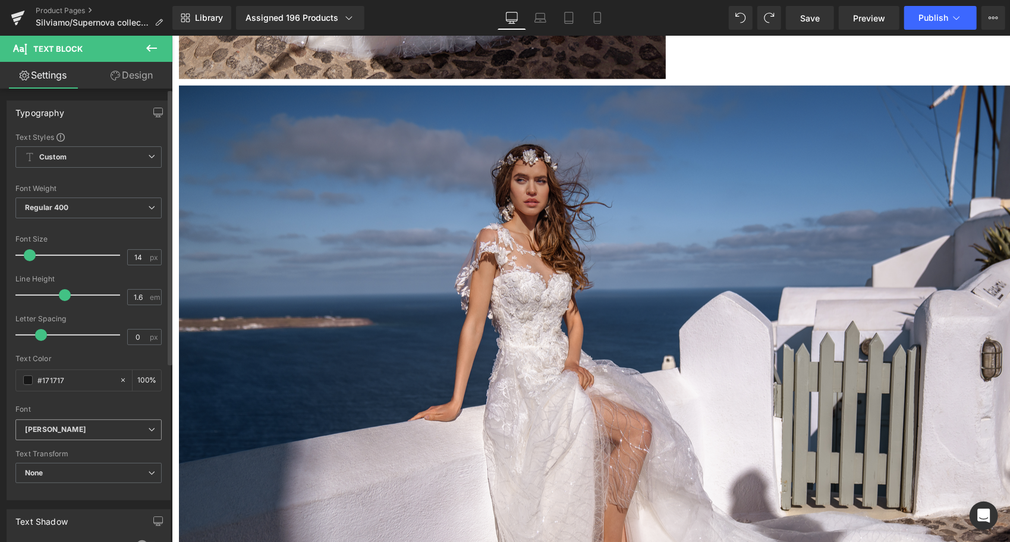
click at [92, 419] on span "[PERSON_NAME]" at bounding box center [88, 429] width 146 height 21
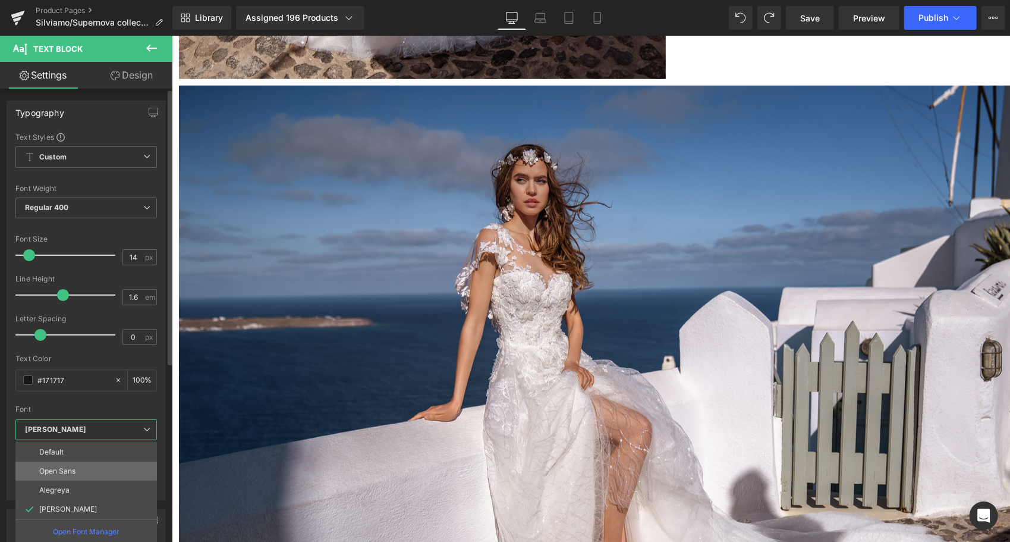
click at [65, 473] on p "Open Sans" at bounding box center [57, 471] width 36 height 8
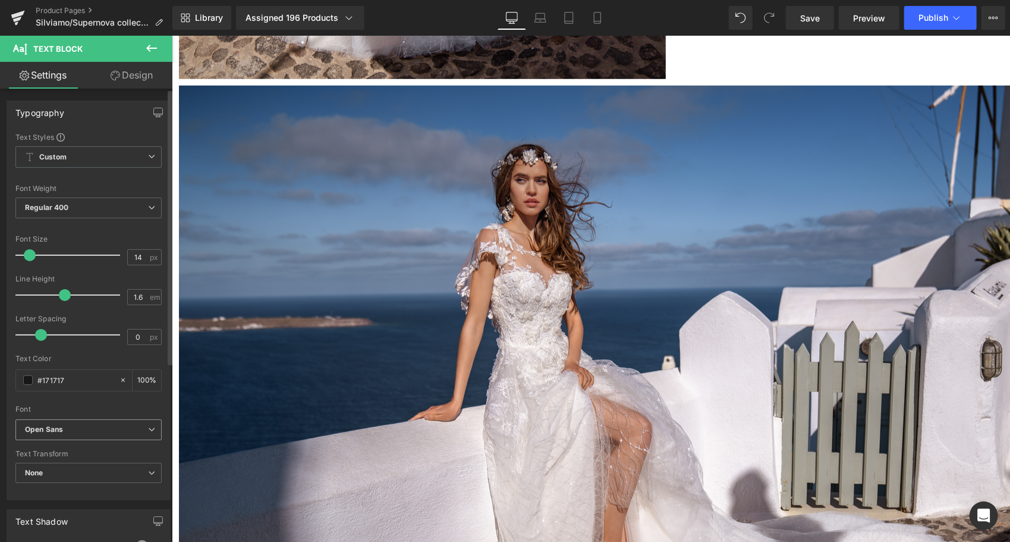
click at [93, 431] on b "Open Sans" at bounding box center [86, 430] width 123 height 10
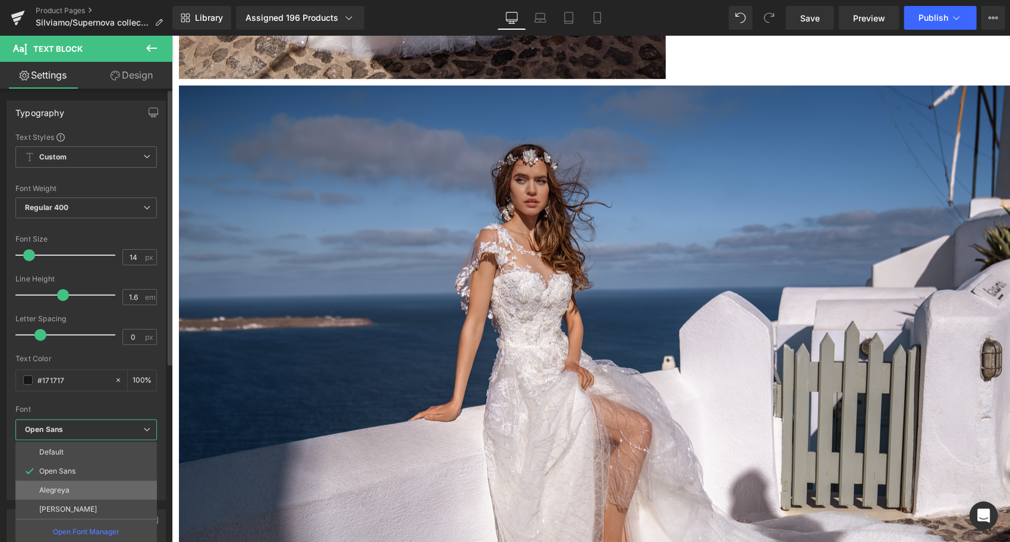
click at [65, 486] on p "Alegreya" at bounding box center [54, 490] width 30 height 8
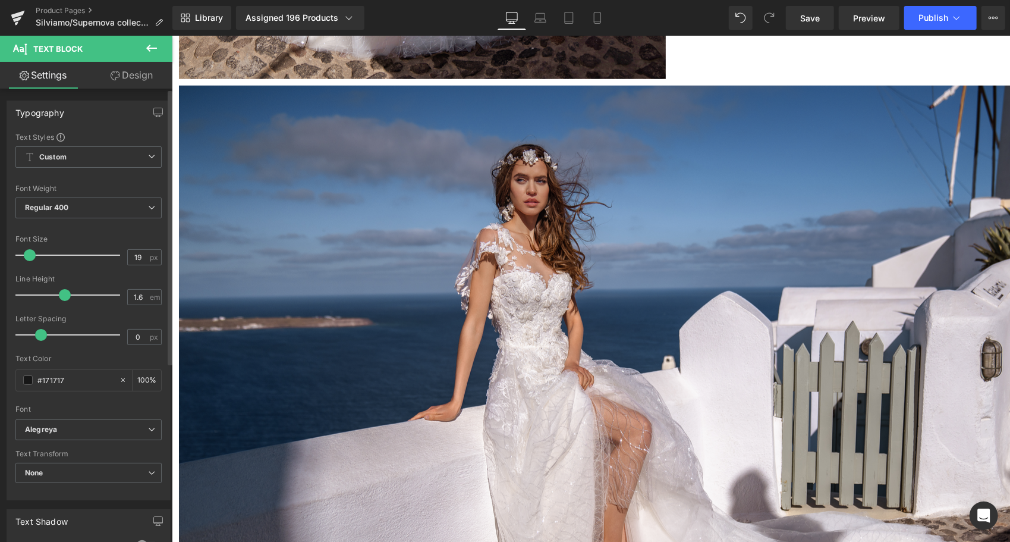
click at [34, 248] on div at bounding box center [70, 255] width 99 height 24
click at [29, 247] on div at bounding box center [70, 255] width 99 height 24
click at [33, 250] on div at bounding box center [70, 255] width 99 height 24
drag, startPoint x: 144, startPoint y: 254, endPoint x: 118, endPoint y: 254, distance: 25.6
click at [118, 254] on div "Font Size 17 px" at bounding box center [88, 255] width 146 height 40
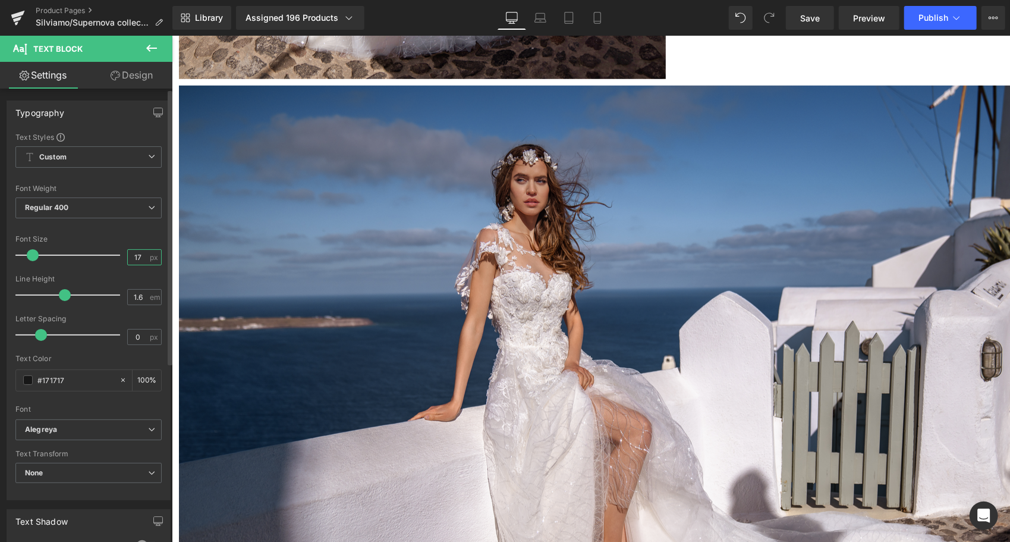
drag, startPoint x: 118, startPoint y: 254, endPoint x: 131, endPoint y: 260, distance: 14.4
click at [131, 260] on input "17" at bounding box center [138, 257] width 21 height 15
click at [136, 251] on input "17" at bounding box center [138, 257] width 21 height 15
type input "14"
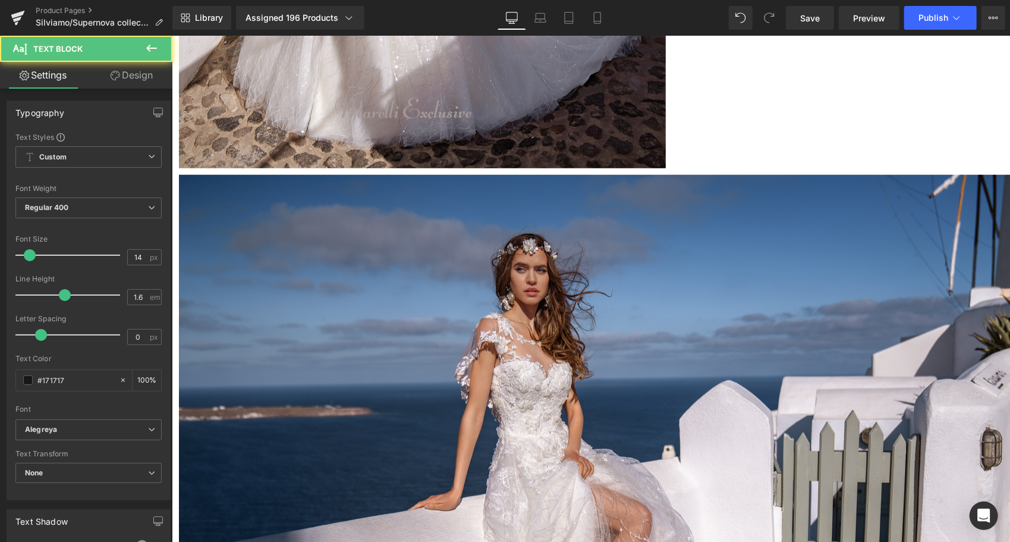
scroll to position [635, 0]
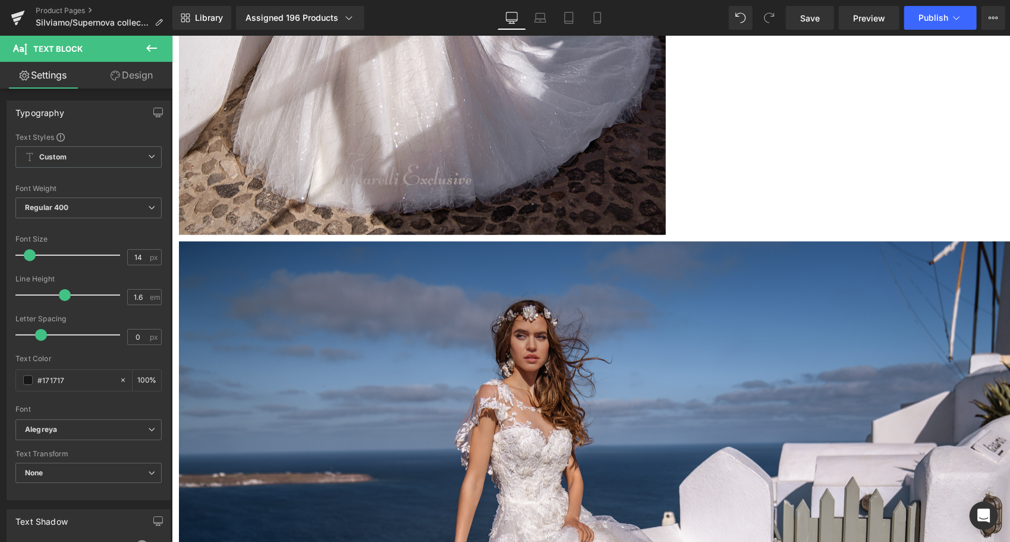
scroll to position [516, 0]
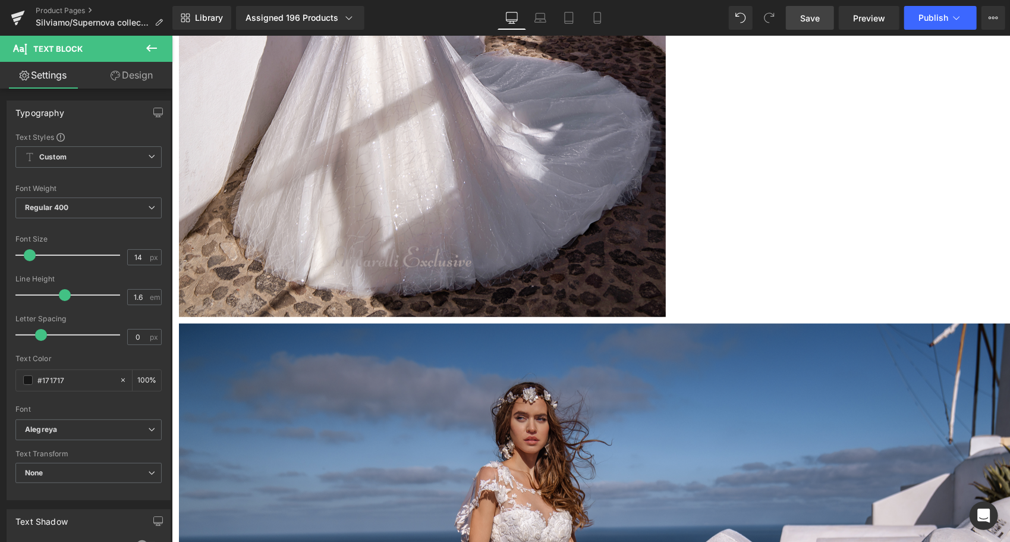
click at [813, 13] on span "Save" at bounding box center [810, 18] width 20 height 12
click at [924, 18] on span "Publish" at bounding box center [934, 18] width 30 height 10
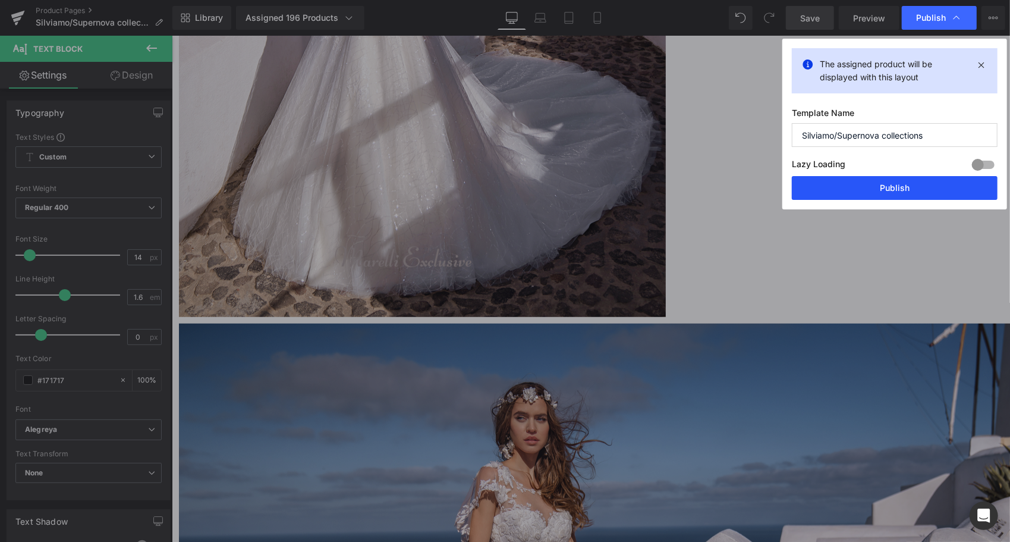
drag, startPoint x: 939, startPoint y: 193, endPoint x: 766, endPoint y: 153, distance: 178.1
click at [939, 193] on button "Publish" at bounding box center [895, 188] width 206 height 24
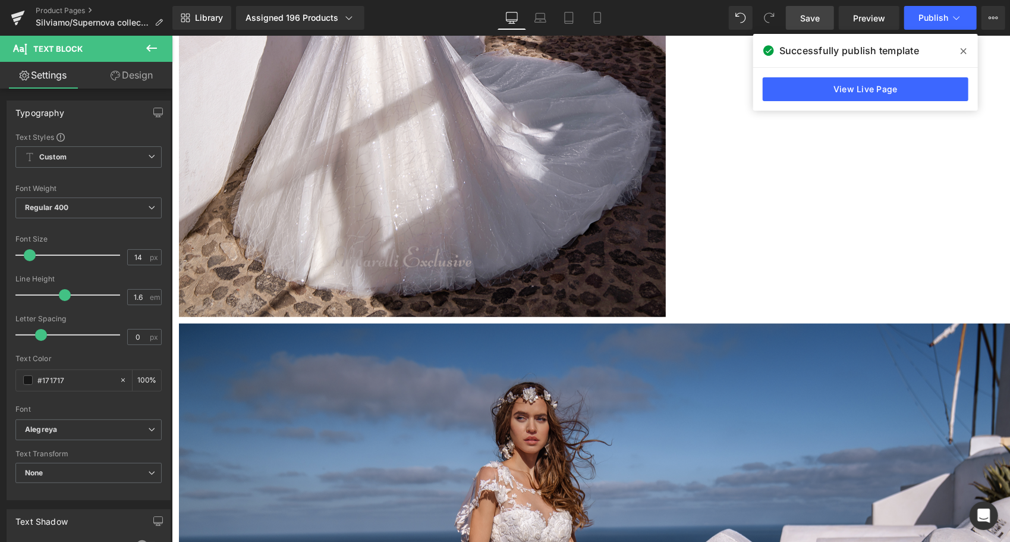
click at [61, 44] on span "Text Block" at bounding box center [57, 49] width 49 height 10
click at [62, 5] on div "Product Pages Silviamo/Supernova collections" at bounding box center [86, 18] width 172 height 36
click at [62, 11] on link "Product Pages" at bounding box center [104, 11] width 137 height 10
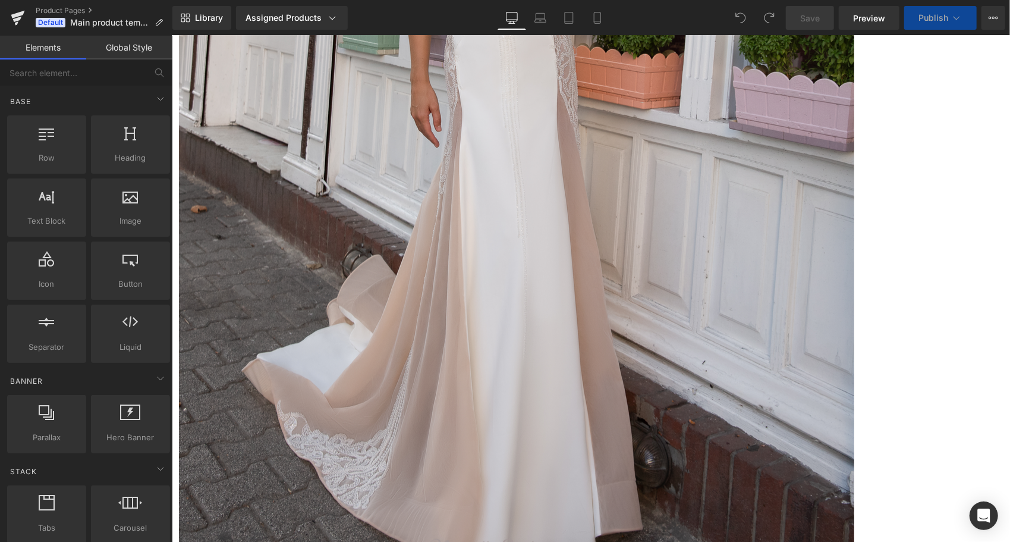
scroll to position [535, 0]
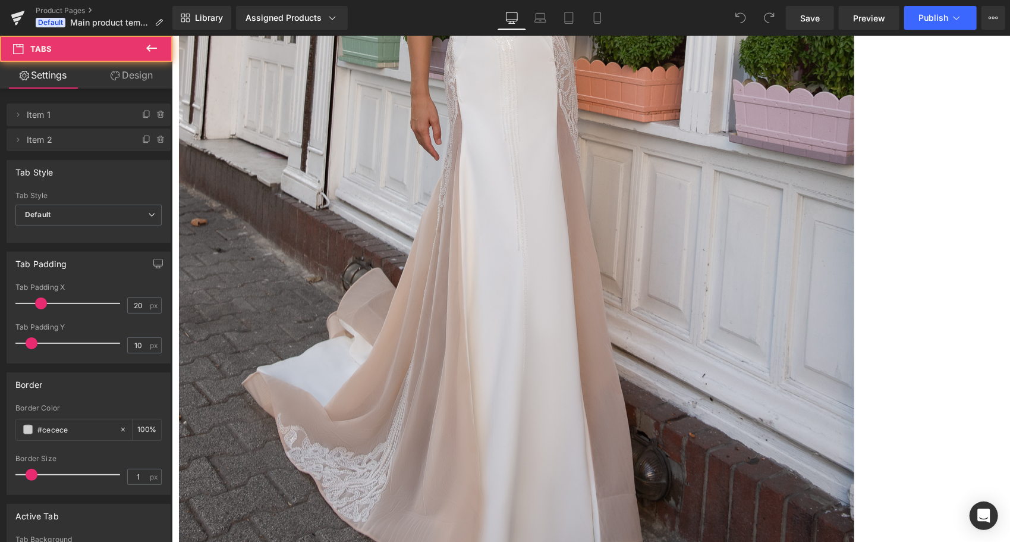
scroll to position [595, 0]
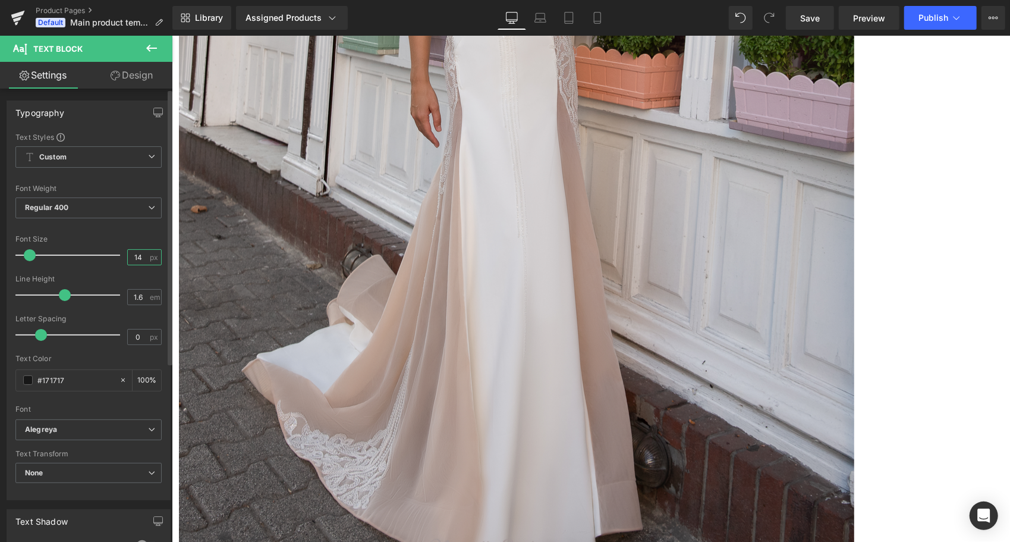
click at [135, 250] on input "14" at bounding box center [138, 257] width 21 height 15
type input "14"
click at [49, 422] on span "Alegreya" at bounding box center [88, 429] width 146 height 21
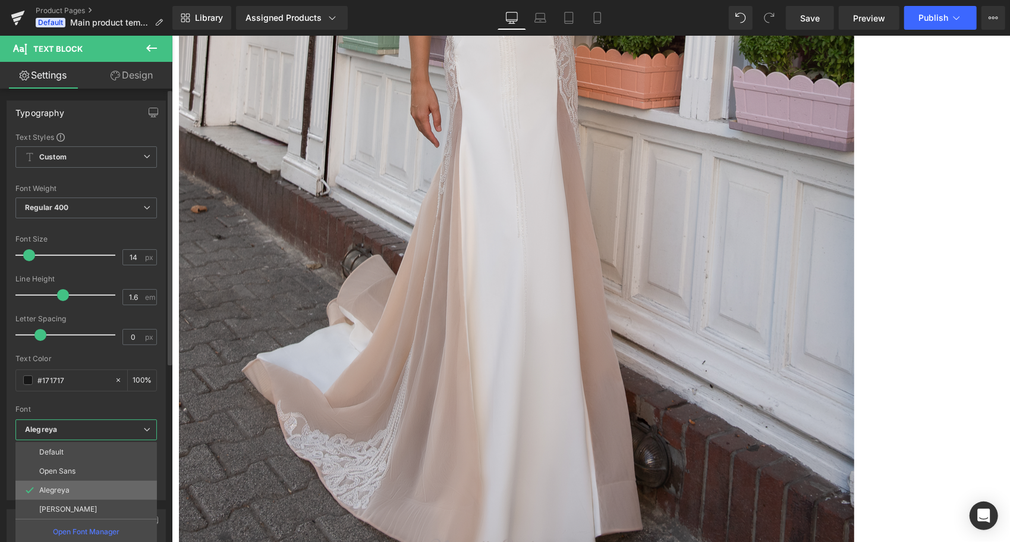
click at [53, 486] on p "Alegreya" at bounding box center [54, 490] width 30 height 8
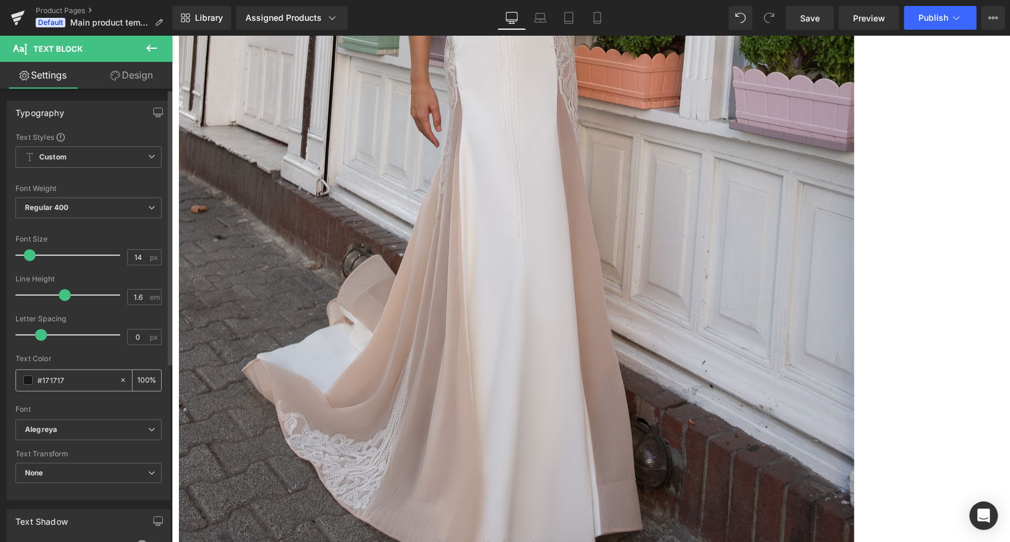
scroll to position [59, 0]
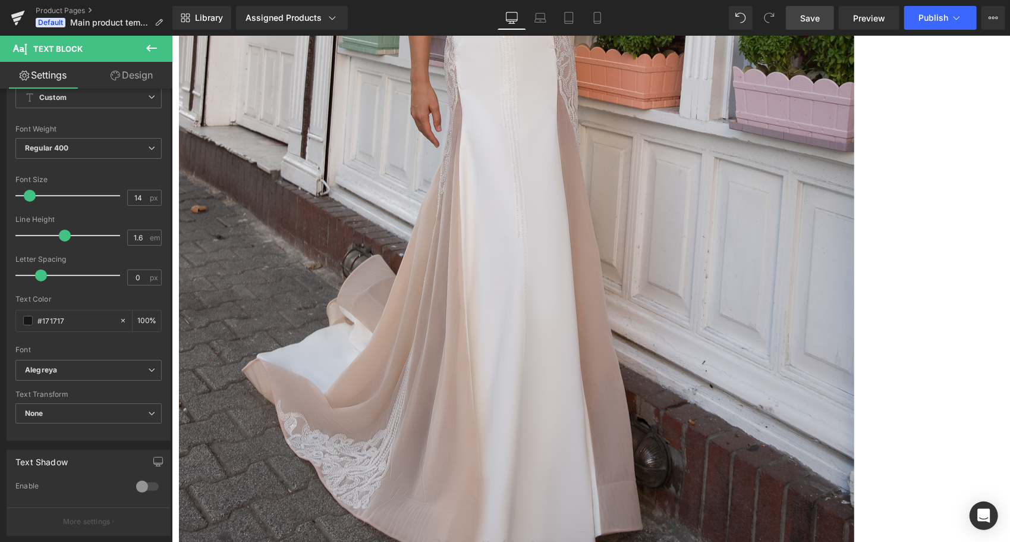
click at [825, 14] on link "Save" at bounding box center [810, 18] width 48 height 24
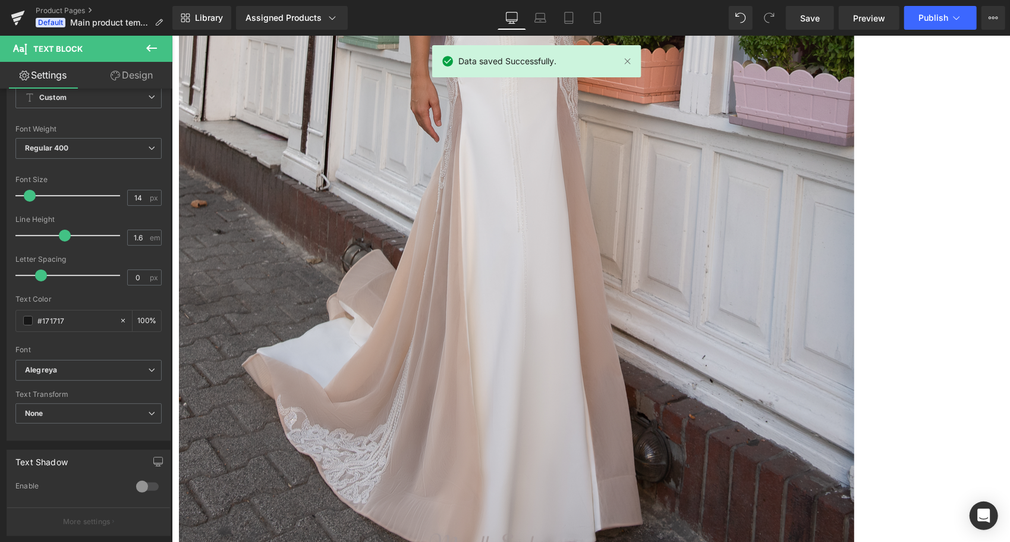
scroll to position [595, 0]
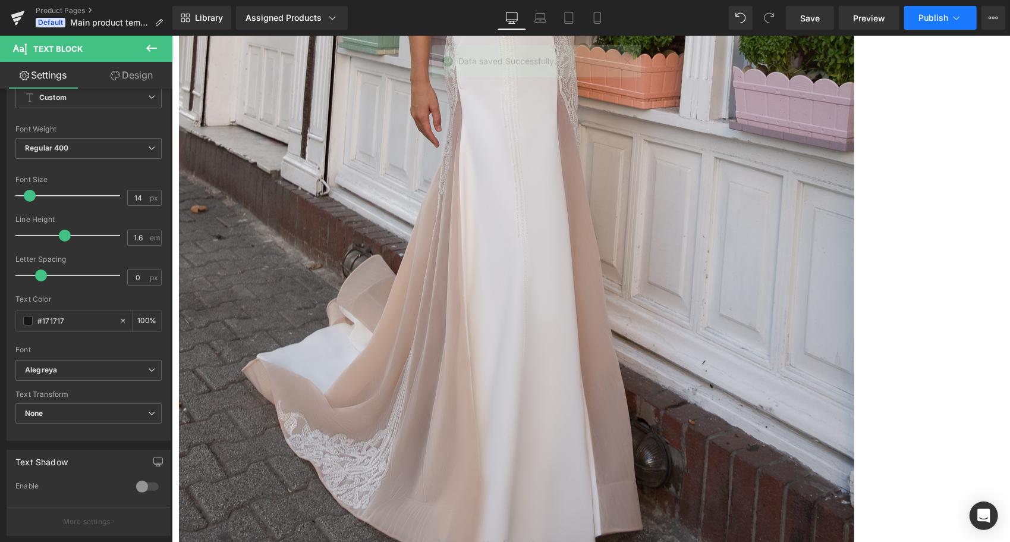
click at [919, 25] on button "Publish" at bounding box center [940, 18] width 73 height 24
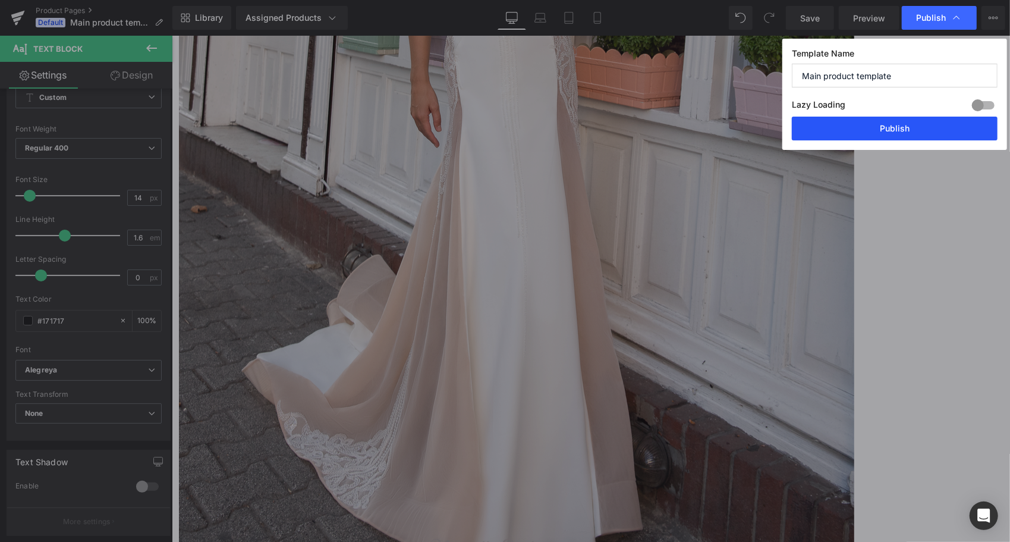
drag, startPoint x: 728, startPoint y: 90, endPoint x: 900, endPoint y: 126, distance: 175.5
click at [900, 126] on button "Publish" at bounding box center [895, 129] width 206 height 24
